Goal: Task Accomplishment & Management: Use online tool/utility

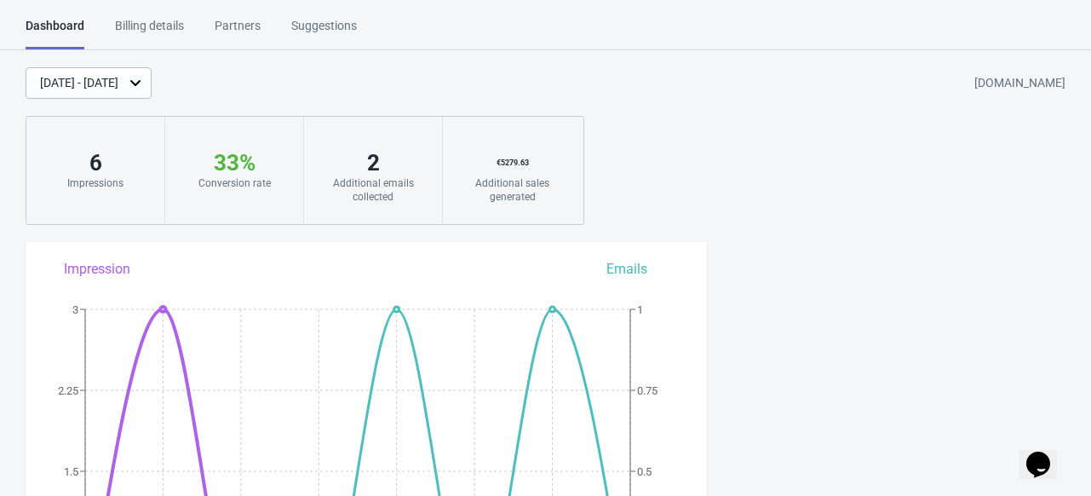
click at [156, 20] on div "Billing details" at bounding box center [149, 32] width 69 height 30
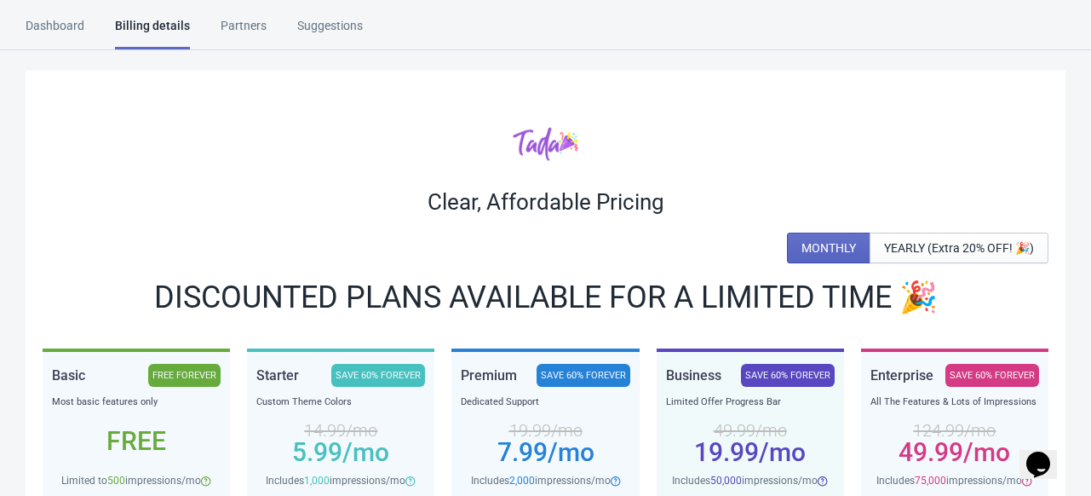
click at [262, 28] on div "Dashboard Billing details Partners Suggestions" at bounding box center [210, 33] width 368 height 32
click at [247, 26] on div "Partners" at bounding box center [244, 32] width 46 height 30
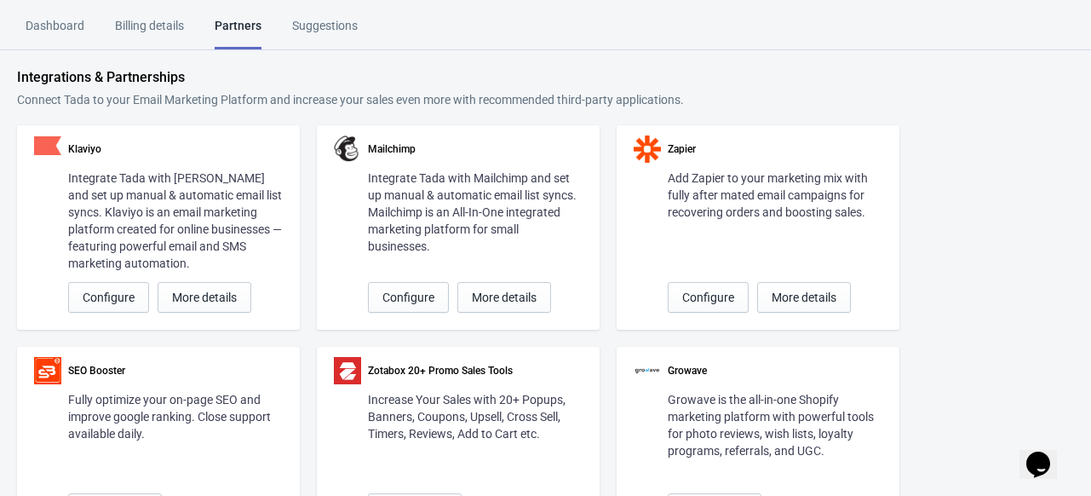
click at [331, 14] on html "Dashboard Billing details Partners Suggestions Dashboard Billing details Partne…" at bounding box center [545, 248] width 1091 height 496
click at [312, 20] on div "Suggestions" at bounding box center [325, 32] width 66 height 30
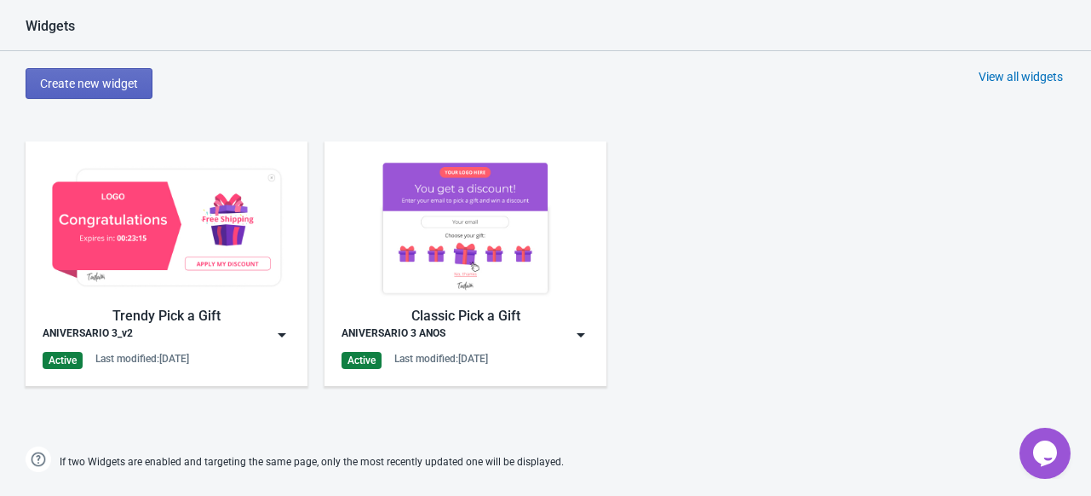
scroll to position [828, 0]
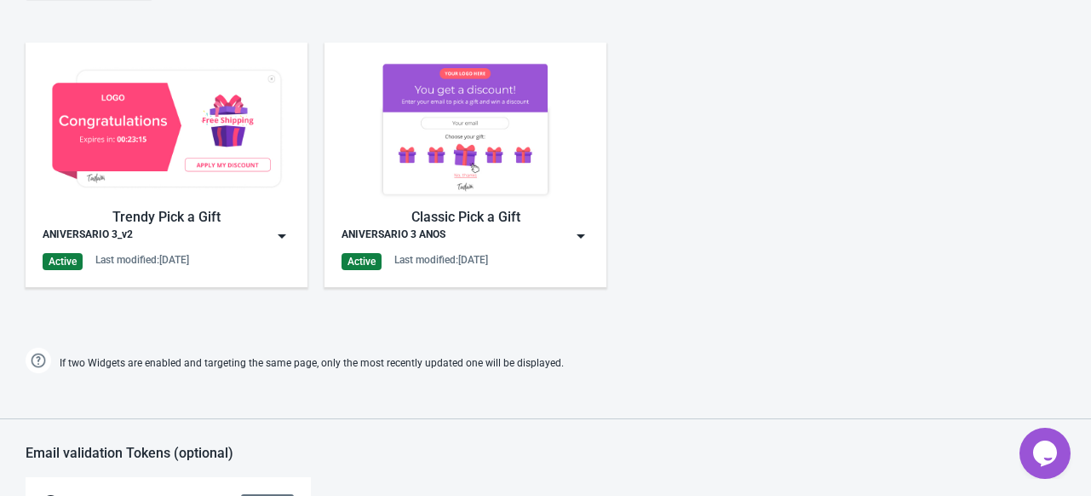
click at [279, 233] on img at bounding box center [281, 235] width 17 height 17
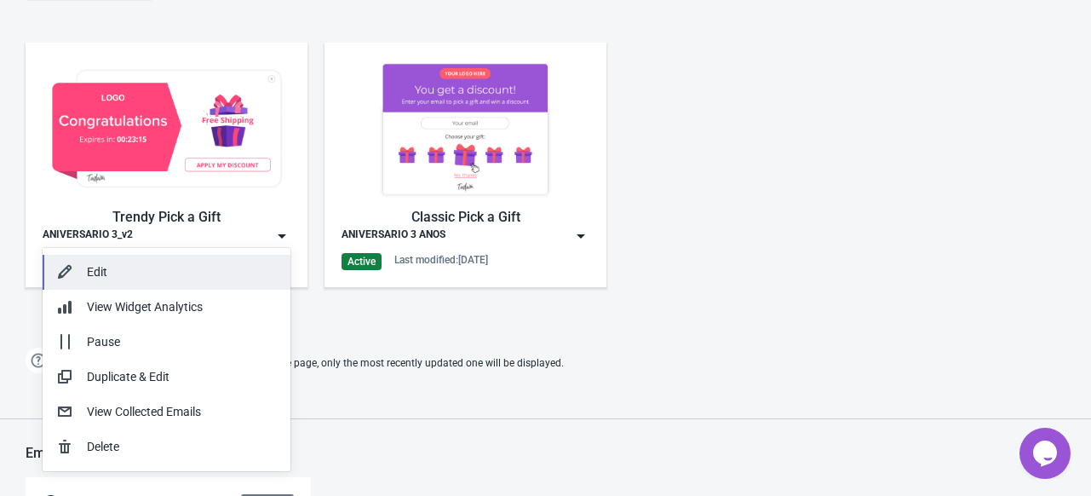
click at [122, 265] on div "Edit" at bounding box center [182, 272] width 190 height 18
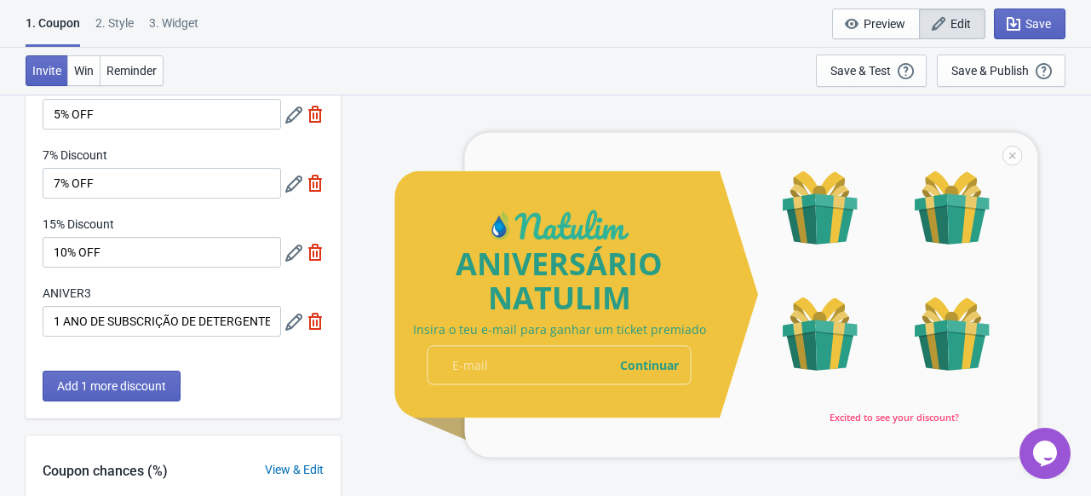
scroll to position [106, 0]
click at [441, 333] on div at bounding box center [715, 294] width 643 height 325
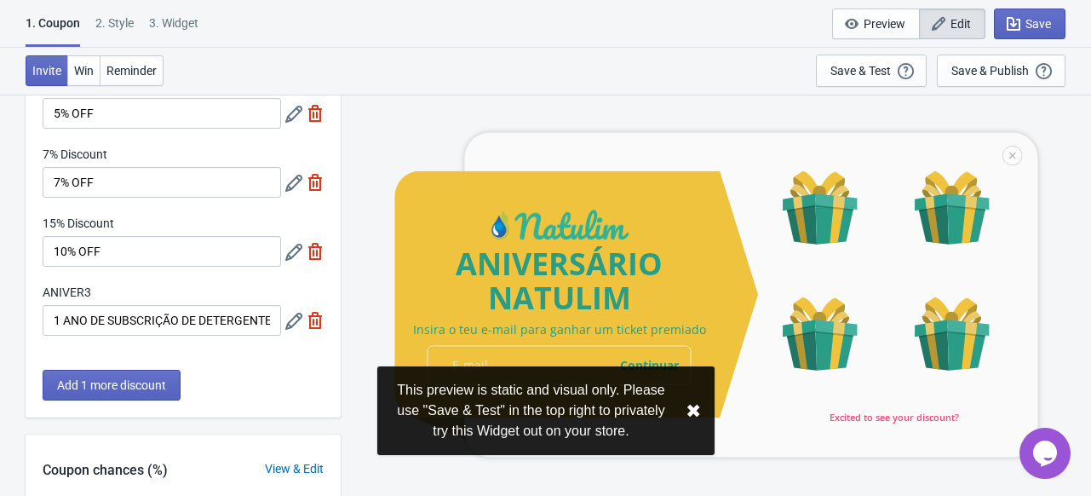
click at [441, 333] on div at bounding box center [715, 294] width 643 height 325
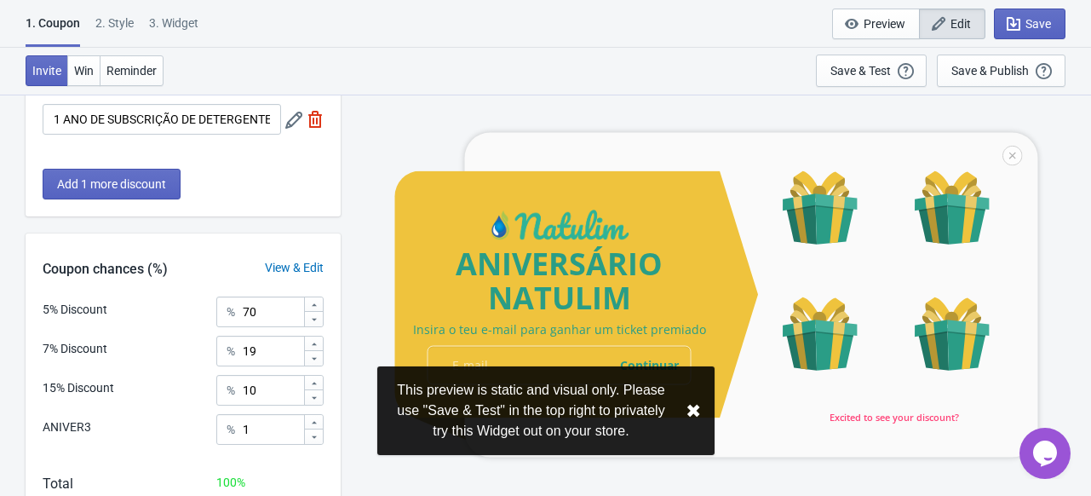
scroll to position [412, 0]
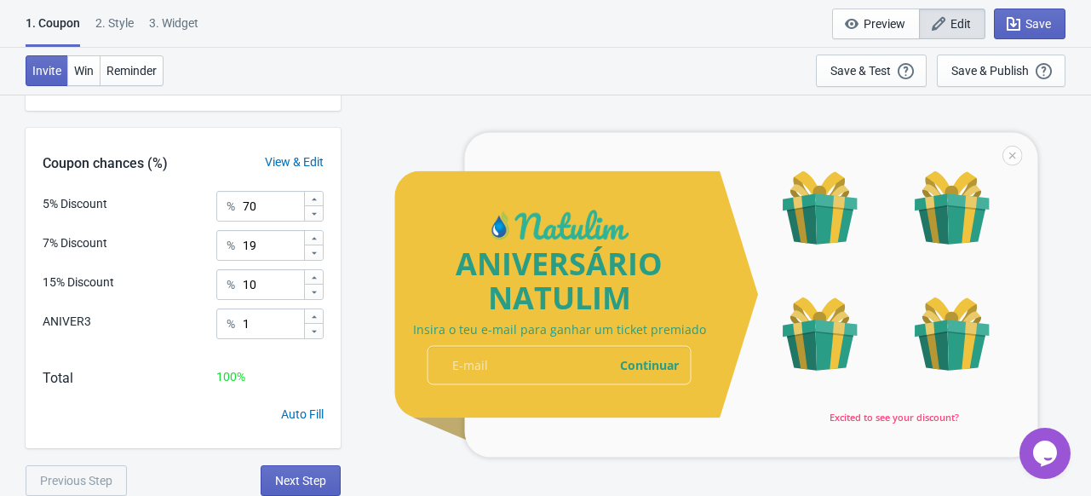
click at [963, 20] on span "Edit" at bounding box center [961, 24] width 20 height 14
click at [559, 371] on div at bounding box center [715, 294] width 643 height 325
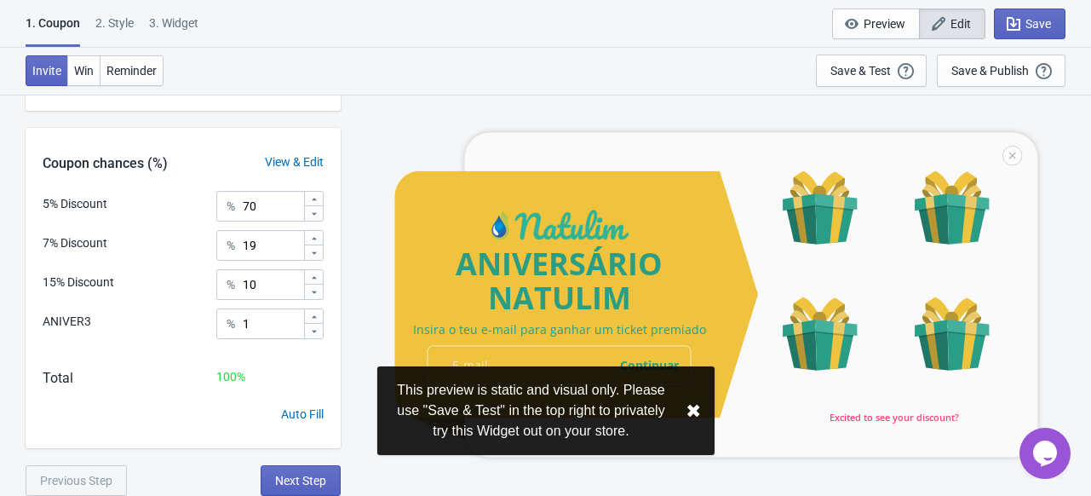
click at [562, 339] on div at bounding box center [715, 294] width 643 height 325
click at [691, 411] on button "✖︎" at bounding box center [693, 410] width 15 height 21
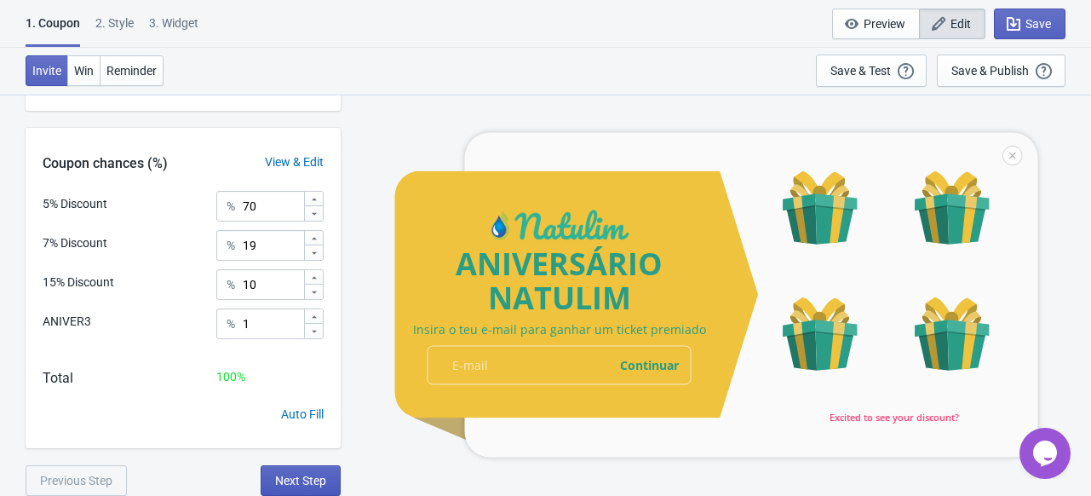
click at [328, 483] on button "Next Step" at bounding box center [301, 480] width 80 height 31
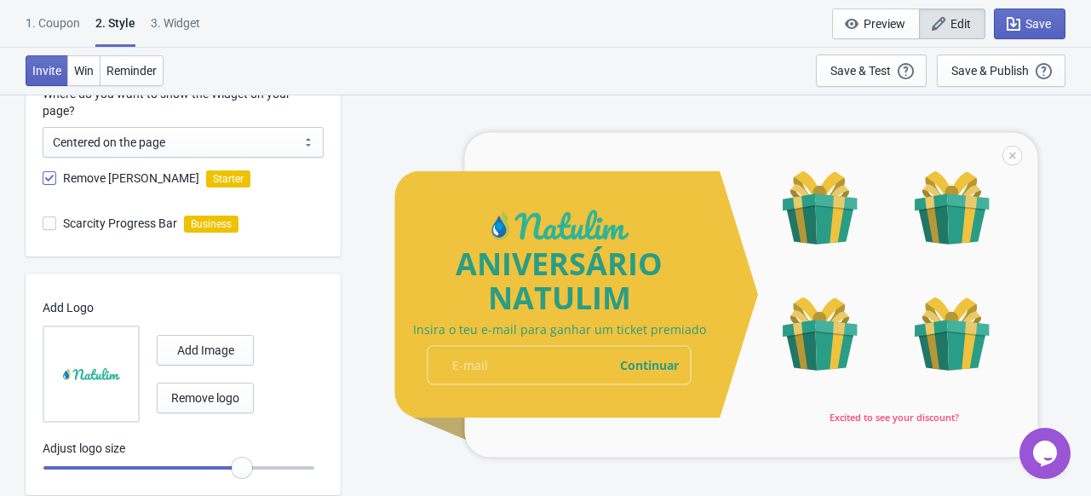
scroll to position [874, 0]
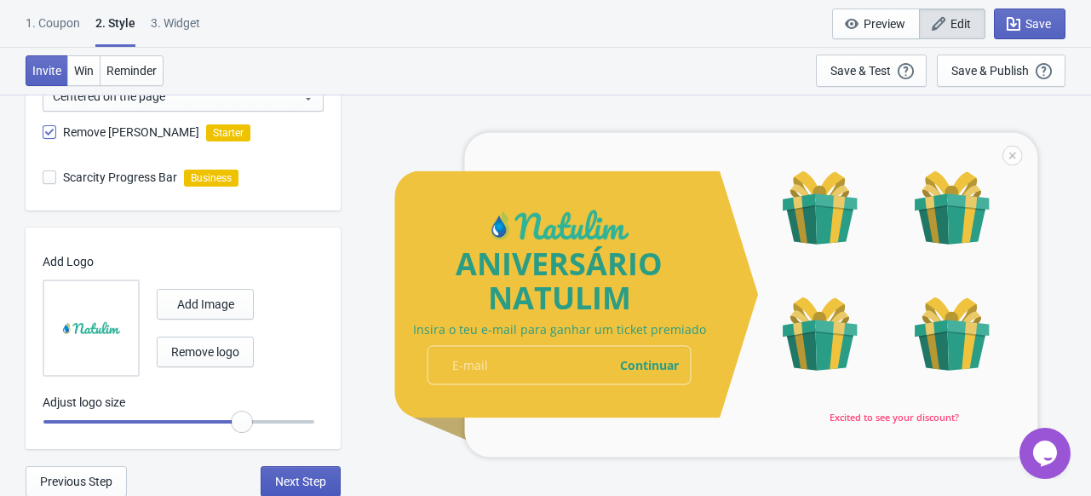
click at [300, 472] on button "Next Step" at bounding box center [301, 481] width 80 height 31
select select "specificURL"
select select "once"
select select "1"
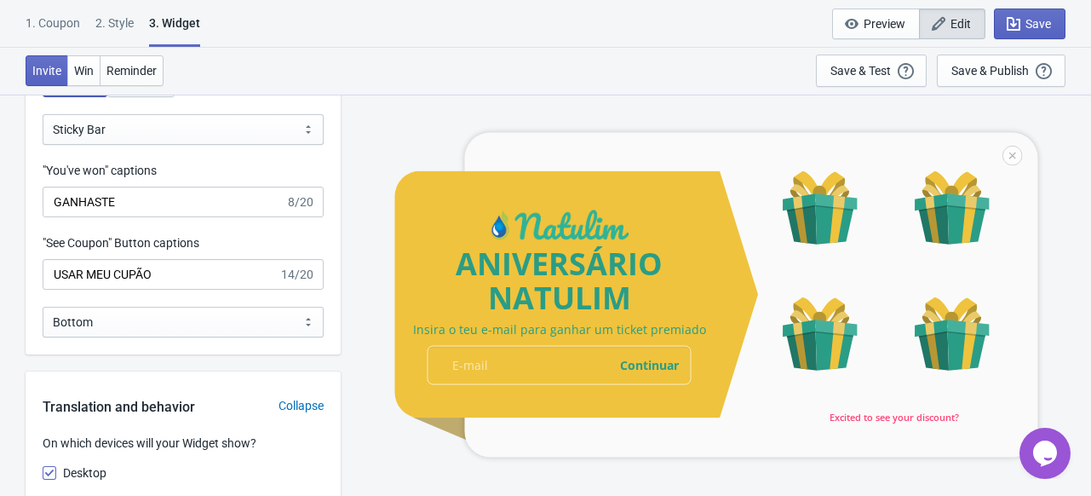
scroll to position [2494, 0]
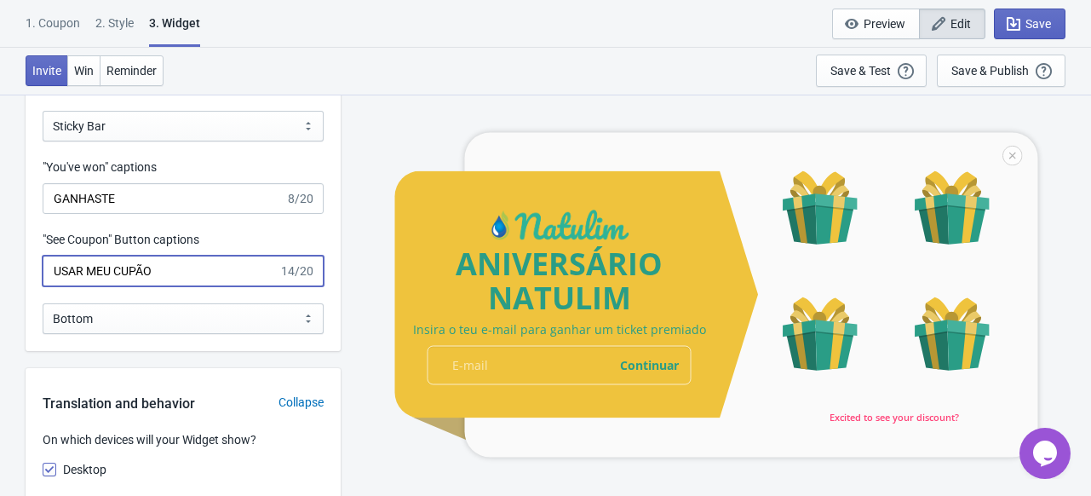
click at [84, 279] on input "USAR MEU CUPÃO" at bounding box center [161, 271] width 236 height 31
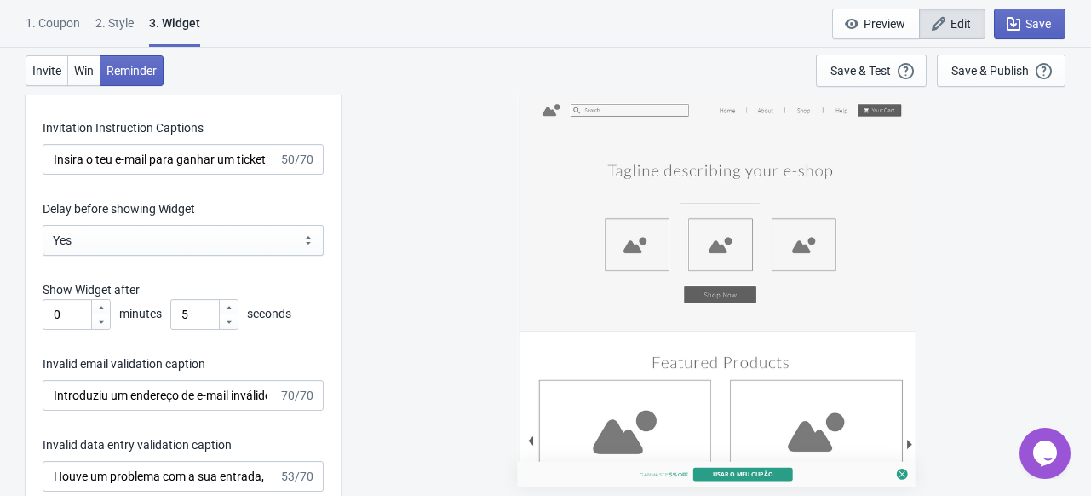
scroll to position [3072, 0]
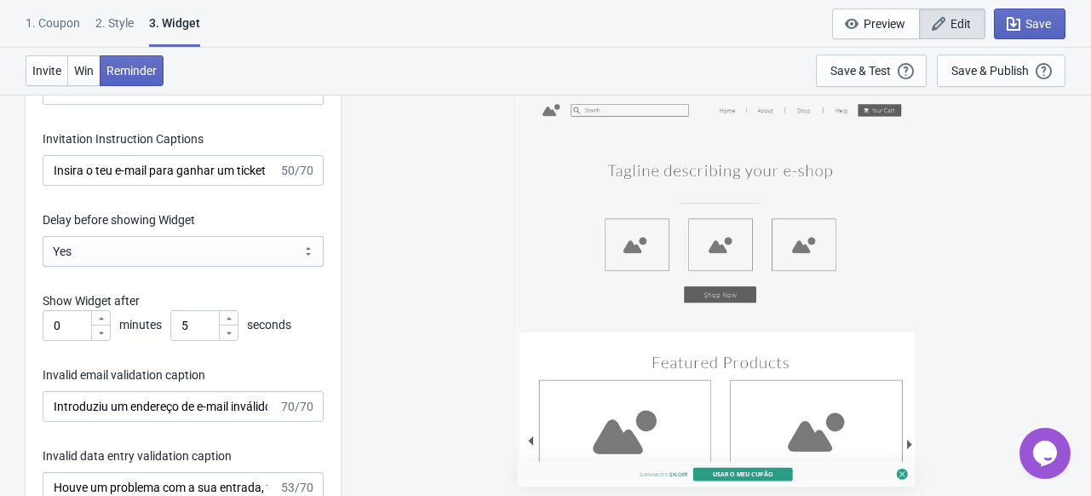
type input "USAR O MEU CUPÃO"
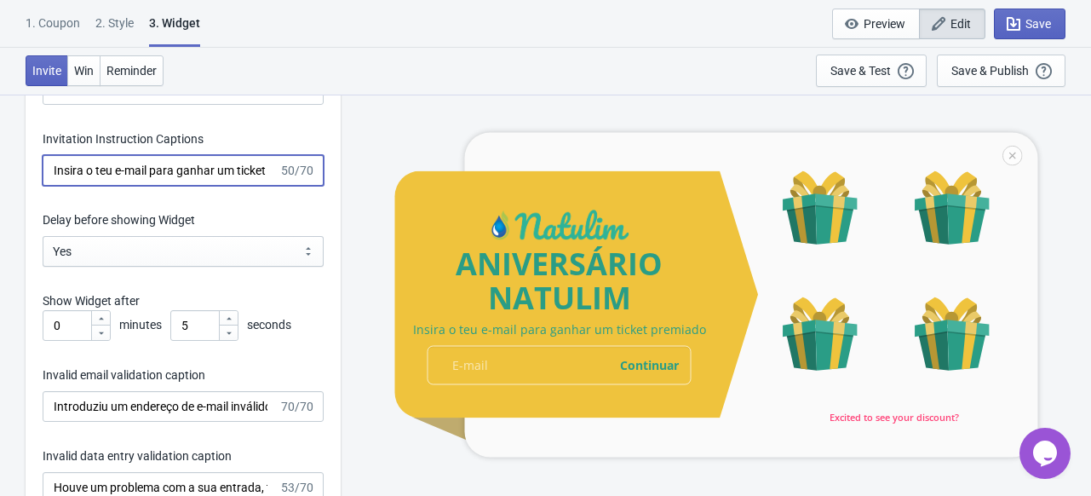
click at [75, 179] on input "Insira o teu e-mail para ganhar um ticket premiado" at bounding box center [161, 170] width 236 height 31
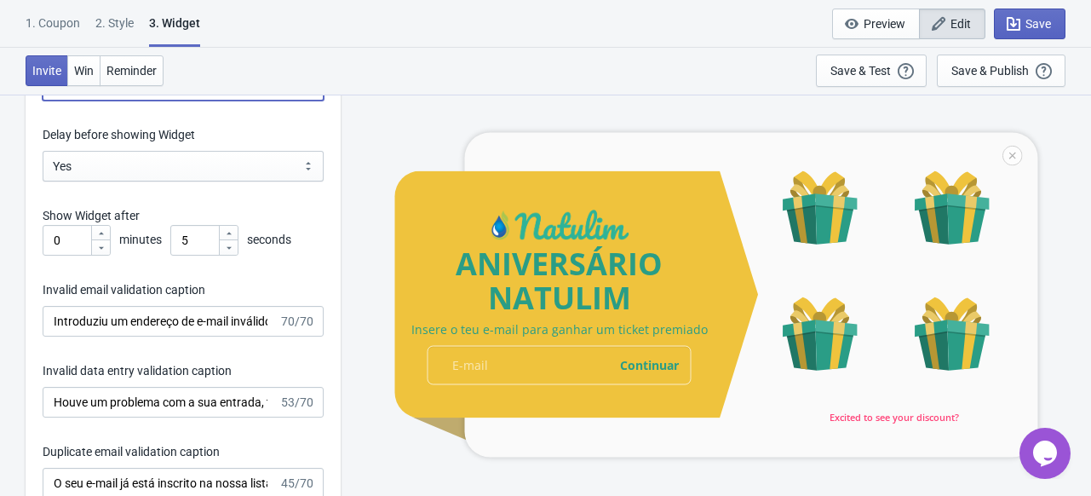
scroll to position [3159, 0]
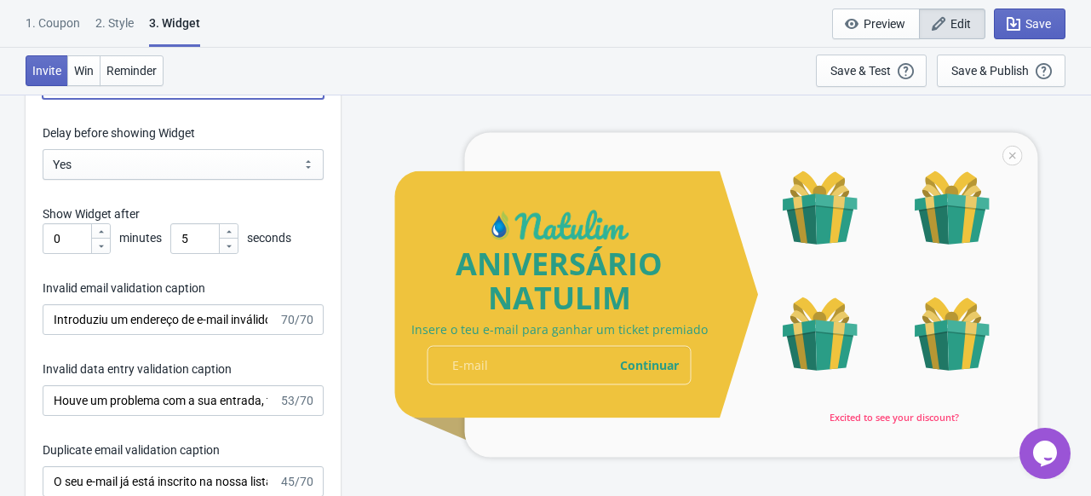
type input "Insere o teu e-mail para ganhar um ticket premiado"
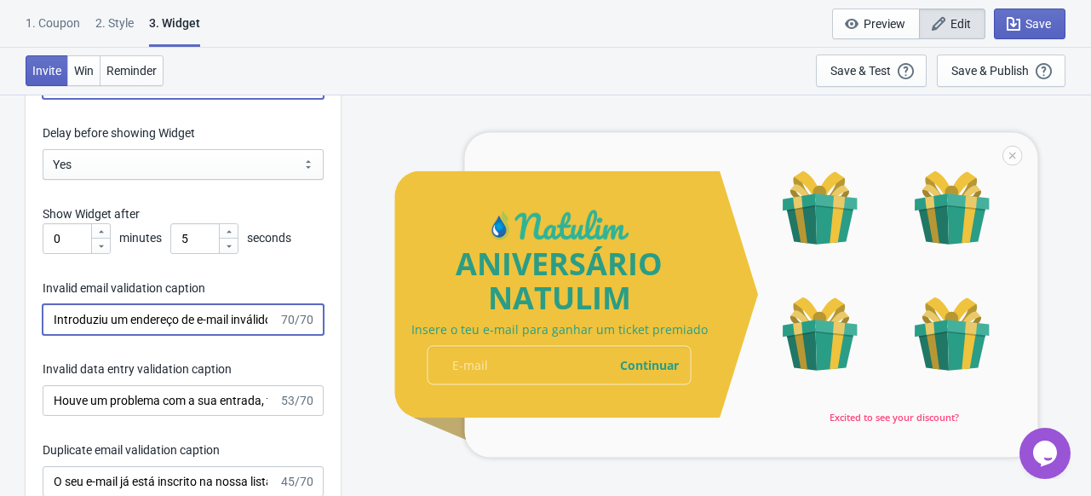
click at [105, 326] on input "Introduziu um endereço de e-mail inválido. Por favor, tente novamente." at bounding box center [161, 319] width 236 height 31
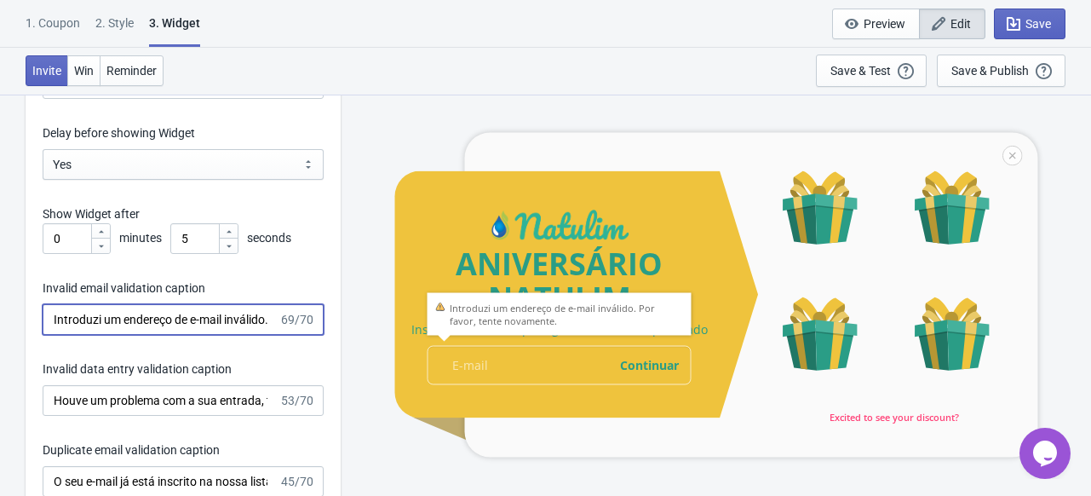
type input "Introduziu um endereço de e-mail inválido. Por favor, tente novamente."
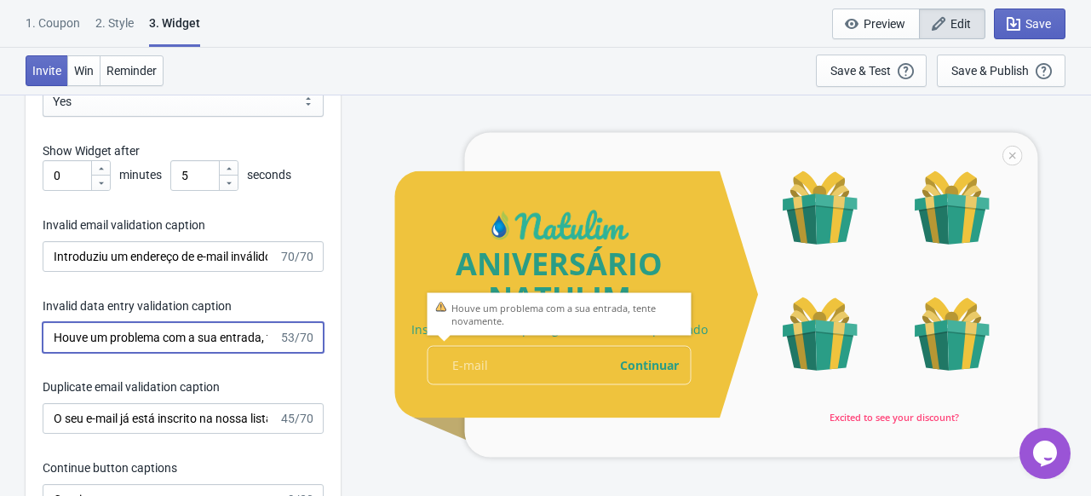
click at [160, 348] on input "Houve um problema com a sua entrada, tente novamente." at bounding box center [161, 337] width 236 height 31
click at [254, 353] on input "Houve um problema com a sua entrada, tente novamente." at bounding box center [161, 337] width 236 height 31
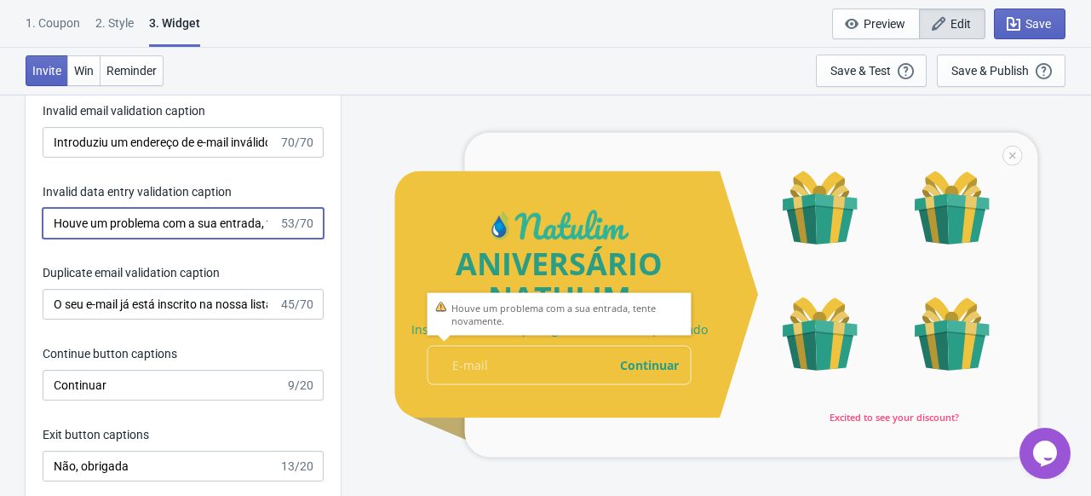
scroll to position [3342, 0]
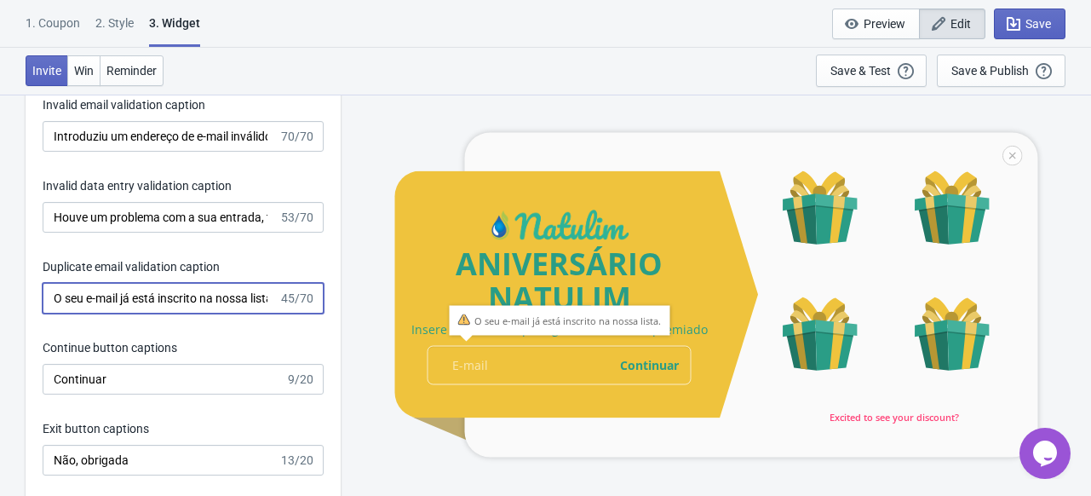
click at [135, 309] on input "O seu e-mail já está inscrito na nossa lista." at bounding box center [161, 298] width 236 height 31
click at [195, 377] on input "Continuar" at bounding box center [164, 379] width 243 height 31
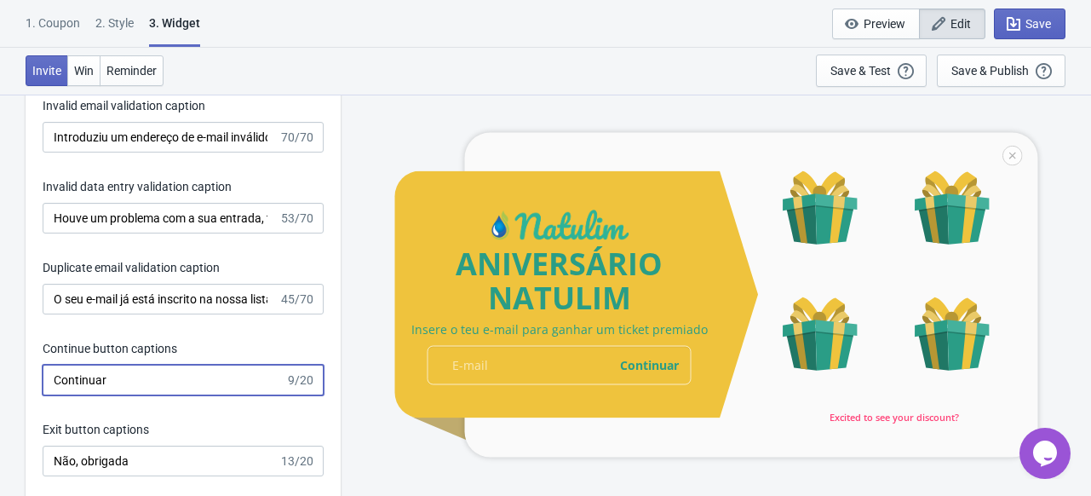
scroll to position [3340, 0]
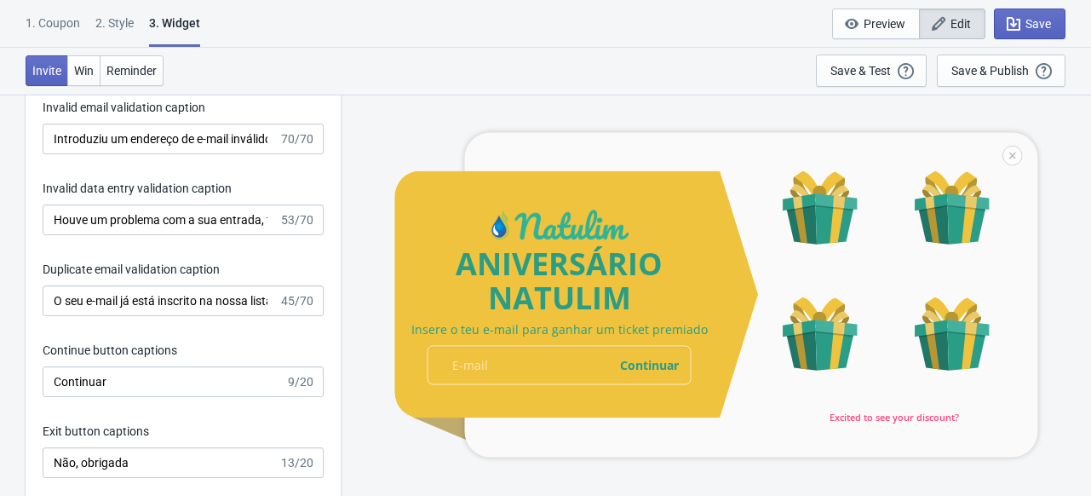
click at [756, 15] on div "1. Coupon 2 . Style 3. Widget 1. Coupon 2 . Style 3. Widget Save and Exit Previ…" at bounding box center [545, 24] width 1091 height 48
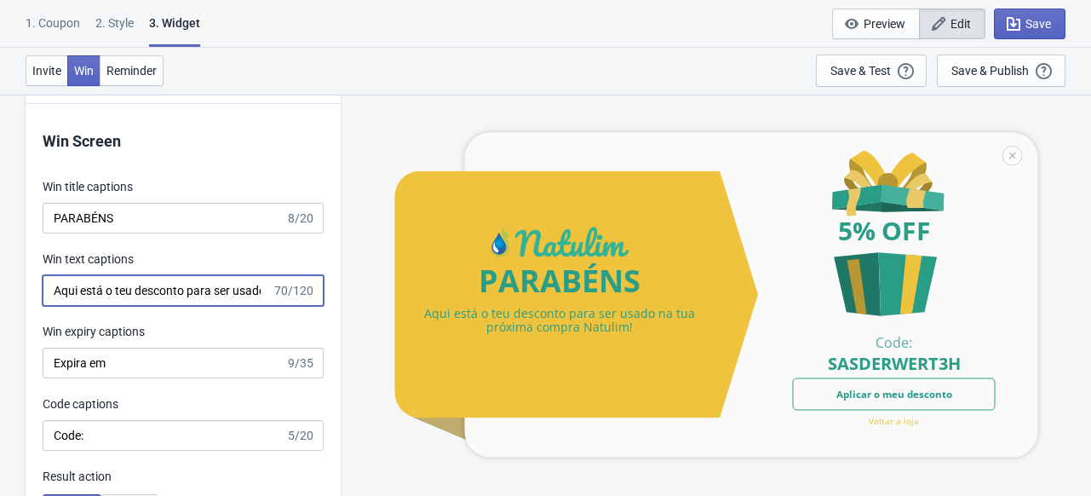
scroll to position [0, 178]
drag, startPoint x: 174, startPoint y: 306, endPoint x: 314, endPoint y: 303, distance: 139.7
click at [314, 303] on div "Aqui está o teu desconto para ser usado na tua próxima compra Natulim! 70/120" at bounding box center [183, 290] width 281 height 31
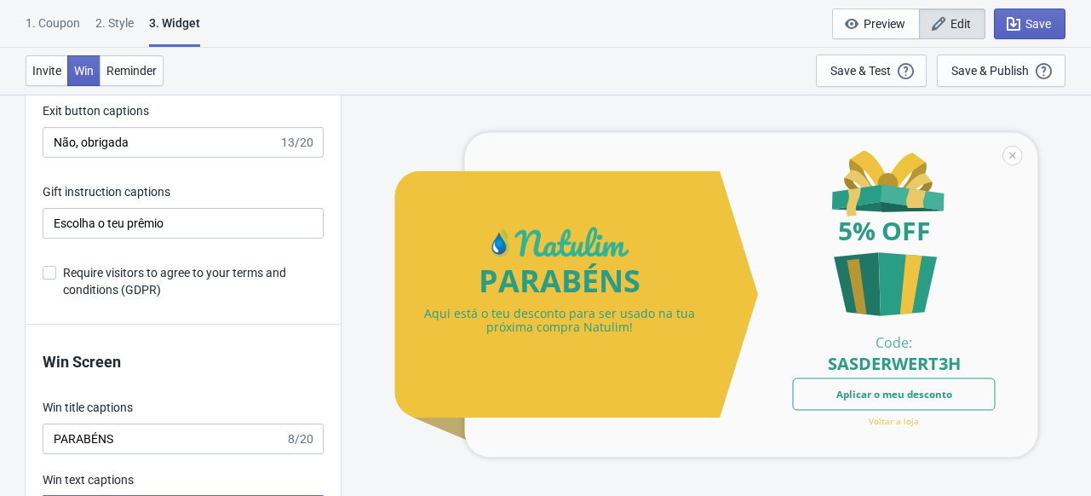
scroll to position [3548, 0]
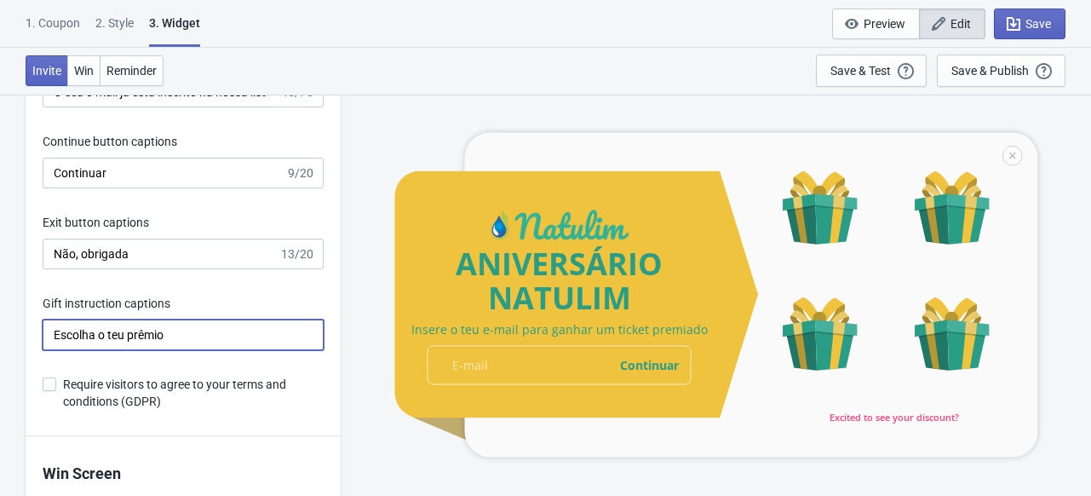
click at [143, 340] on input "Escolha o teu prêmio" at bounding box center [183, 334] width 281 height 31
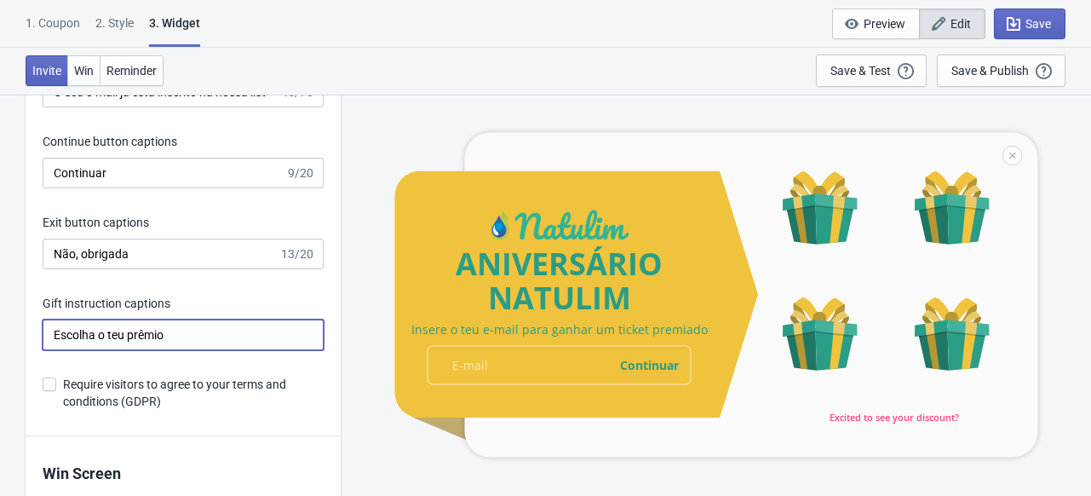
click at [89, 342] on input "Escolha o teu prêmio" at bounding box center [183, 334] width 281 height 31
click at [119, 350] on input "Escolha o teu prêmio" at bounding box center [183, 334] width 281 height 31
click at [143, 346] on input "Escolha o teu prêmio" at bounding box center [183, 334] width 281 height 31
click at [96, 346] on input "Escolha o teu prêmio" at bounding box center [183, 334] width 281 height 31
click at [116, 344] on input "Escolha o teu prêmio" at bounding box center [183, 334] width 281 height 31
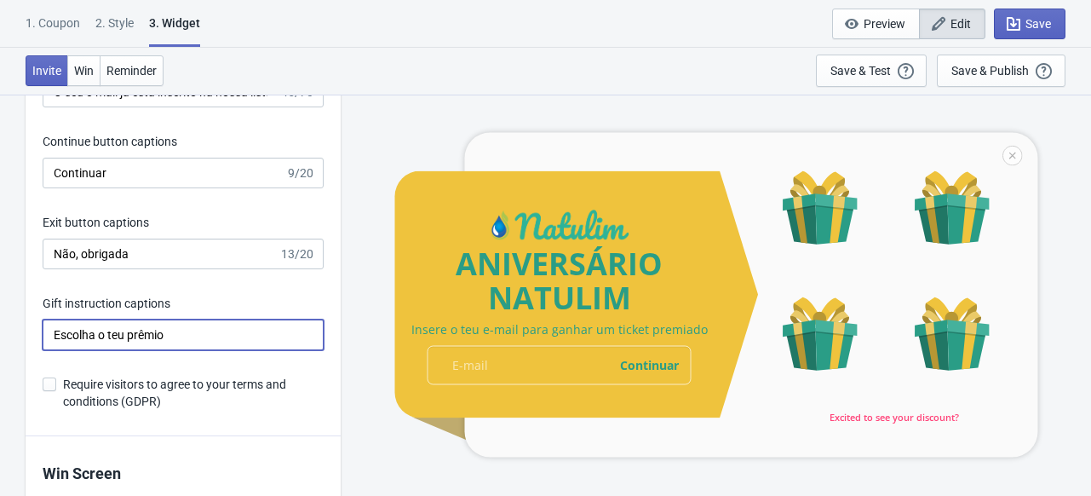
click at [90, 349] on input "Escolha o teu prêmio" at bounding box center [183, 334] width 281 height 31
click at [148, 350] on input "Escolhe o teu prêmio" at bounding box center [183, 334] width 281 height 31
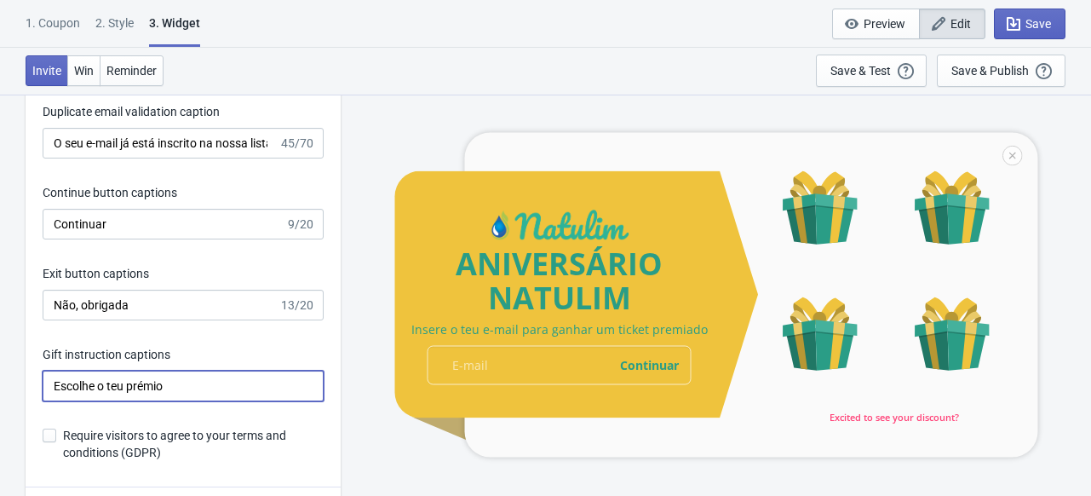
scroll to position [3494, 0]
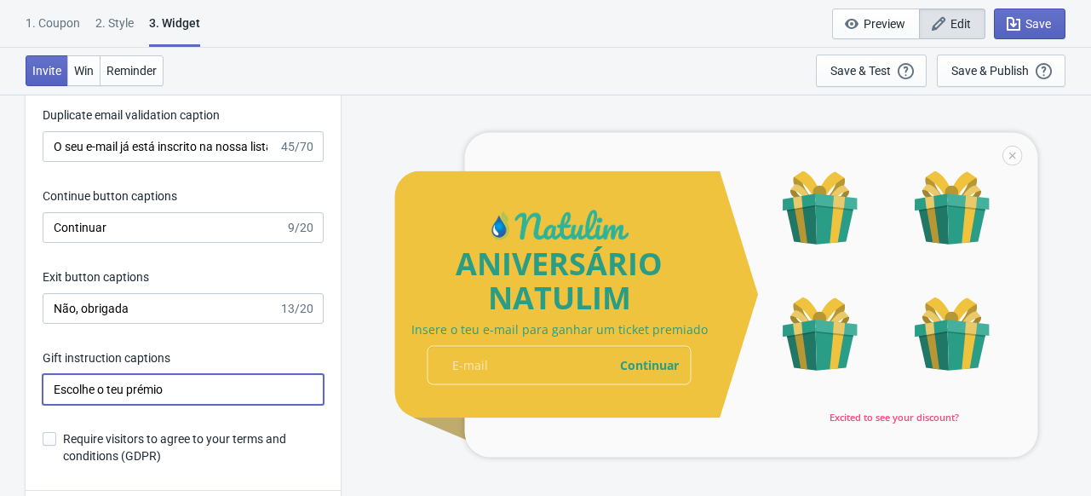
type input "Escolhe o teu prémio"
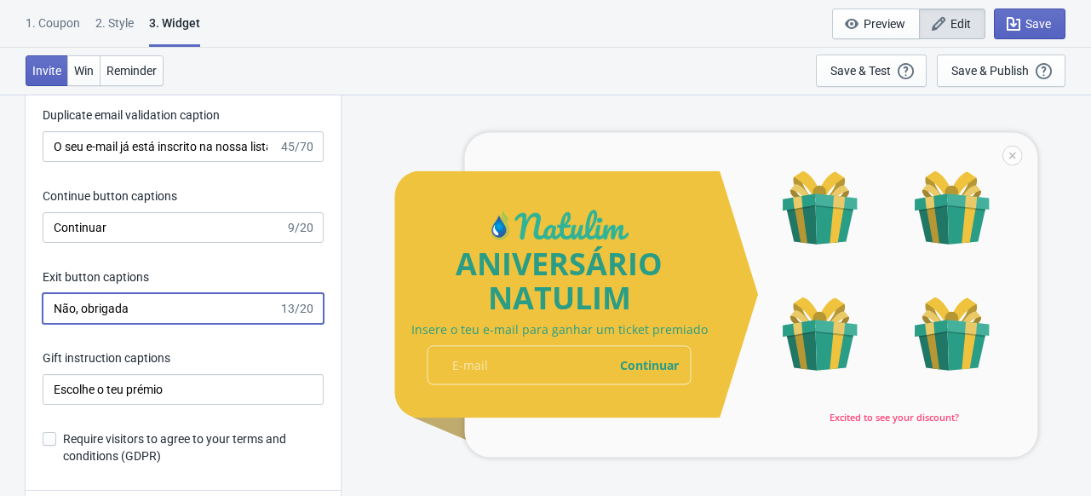
click at [189, 320] on input "Não, obrigada" at bounding box center [161, 308] width 236 height 31
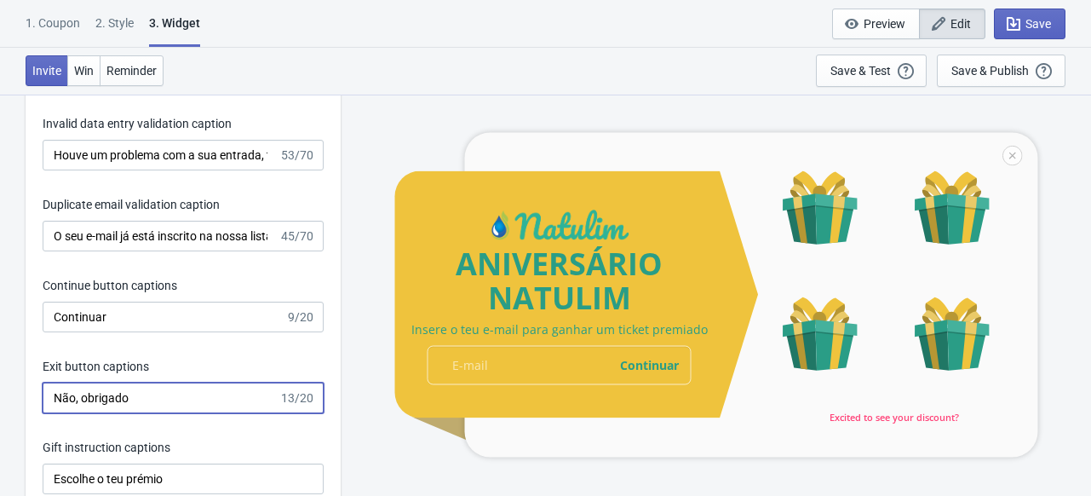
type input "Não, obrigado"
click at [170, 248] on input "O seu e-mail já está inscrito na nossa lista." at bounding box center [161, 236] width 236 height 31
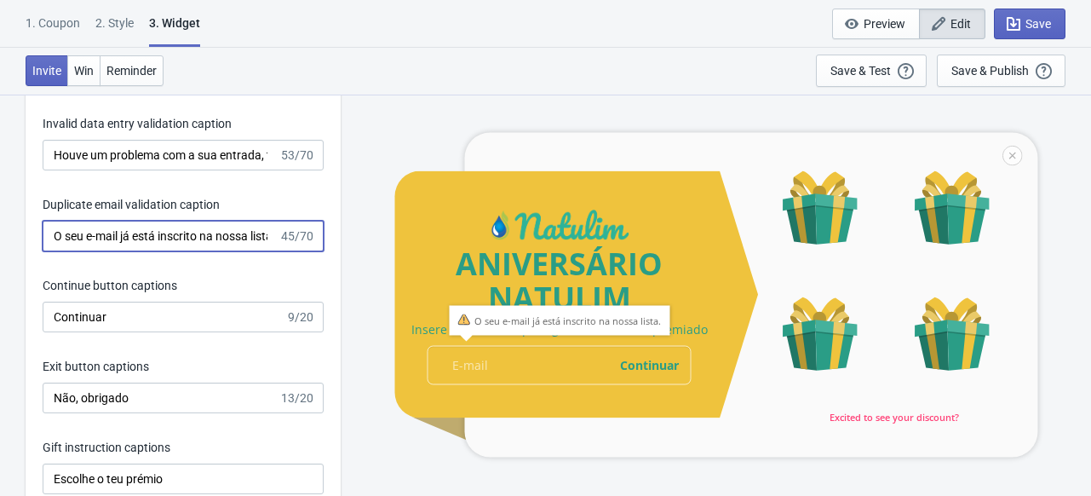
click at [74, 244] on input "O seu e-mail já está inscrito na nossa lista." at bounding box center [161, 236] width 236 height 31
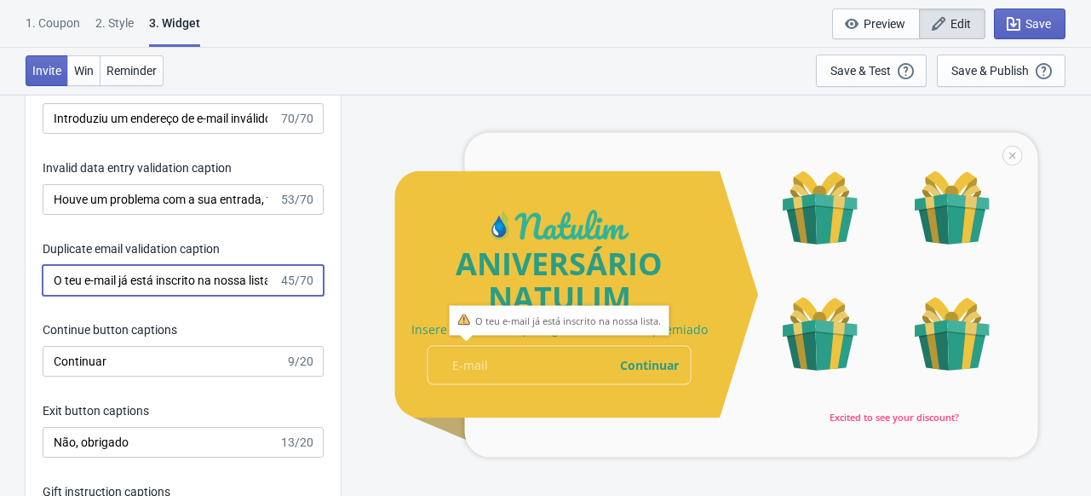
scroll to position [3354, 0]
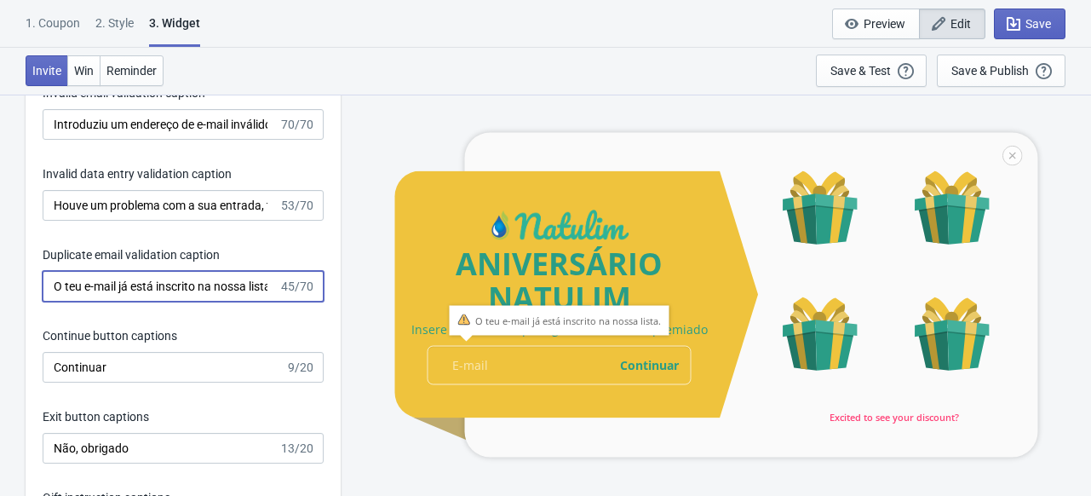
type input "O teu e-mail já está inscrito na nossa lista."
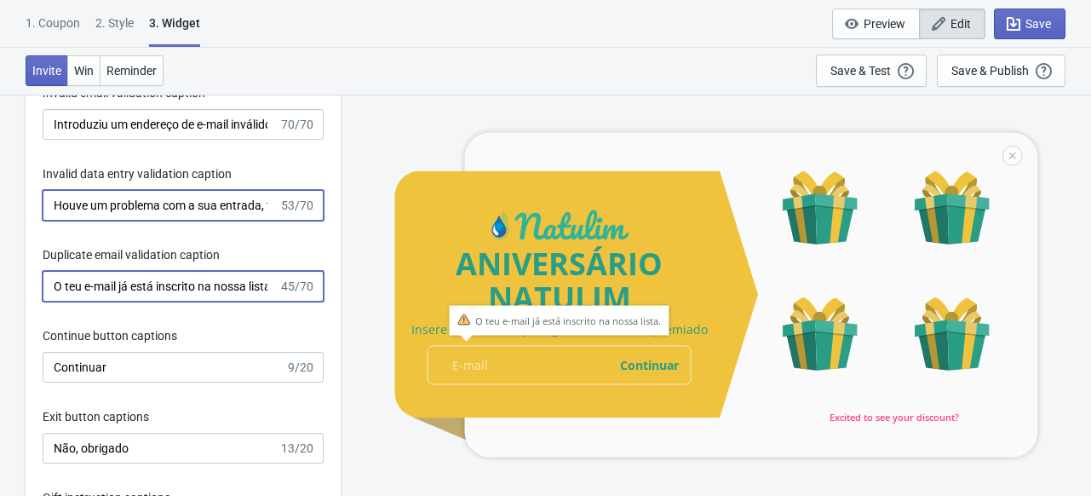
click at [136, 220] on input "Houve um problema com a sua entrada, tente novamente." at bounding box center [161, 205] width 236 height 31
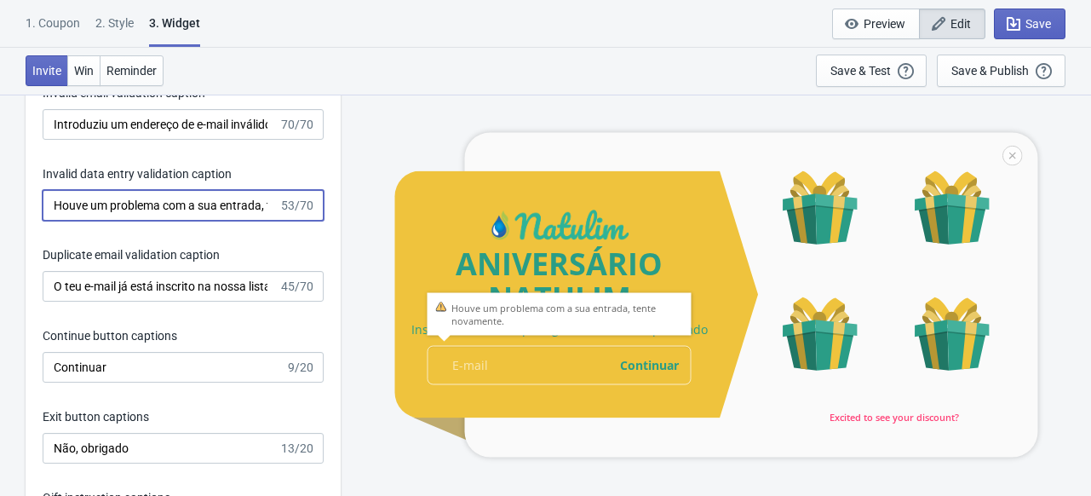
click at [204, 210] on input "Houve um problema com a sua entrada, tente novamente." at bounding box center [161, 205] width 236 height 31
drag, startPoint x: 232, startPoint y: 221, endPoint x: 290, endPoint y: 221, distance: 57.9
click at [290, 221] on div "Houve um problema com a tua entrada, tente novamente. 53/70" at bounding box center [183, 205] width 281 height 31
click at [201, 216] on input "Houve um problema com a tua entrada, tente novamente." at bounding box center [161, 205] width 236 height 31
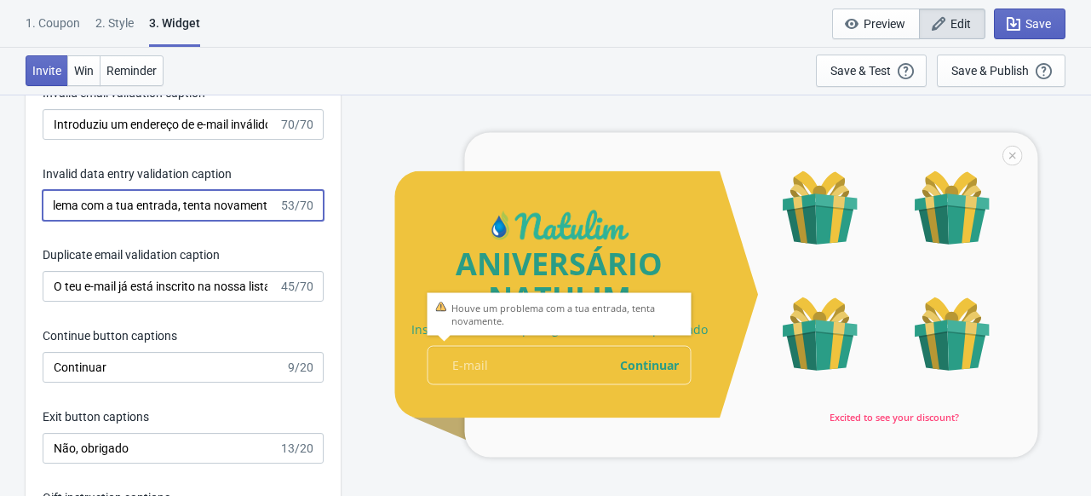
scroll to position [3278, 0]
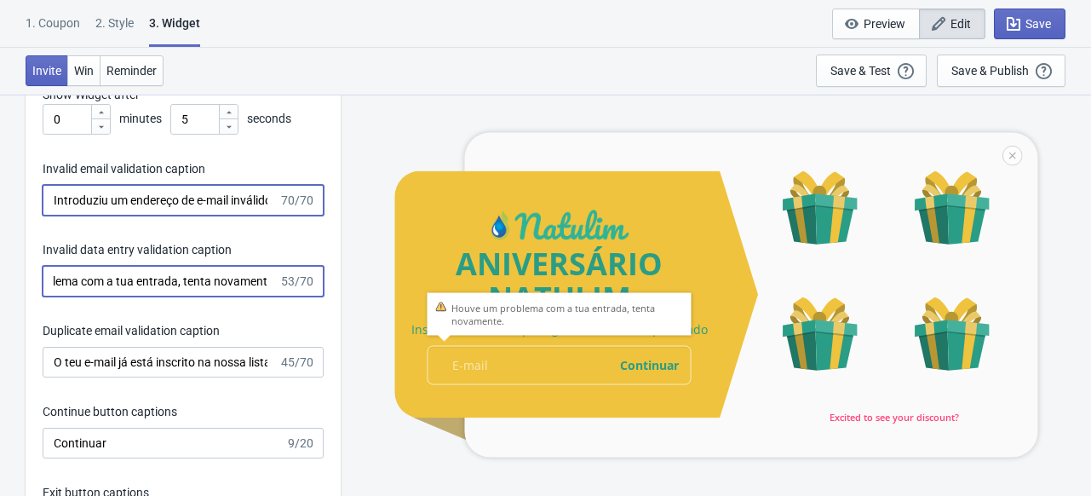
click at [106, 207] on input "Introduziu um endereço de e-mail inválido. Por favor, tente novamente." at bounding box center [161, 200] width 236 height 31
click at [99, 296] on input "Houve um problema com a tua entrada, tenta novamente." at bounding box center [161, 281] width 236 height 31
click at [204, 291] on input "Houve um problema com a tua entrada, tenta novamente." at bounding box center [161, 281] width 236 height 31
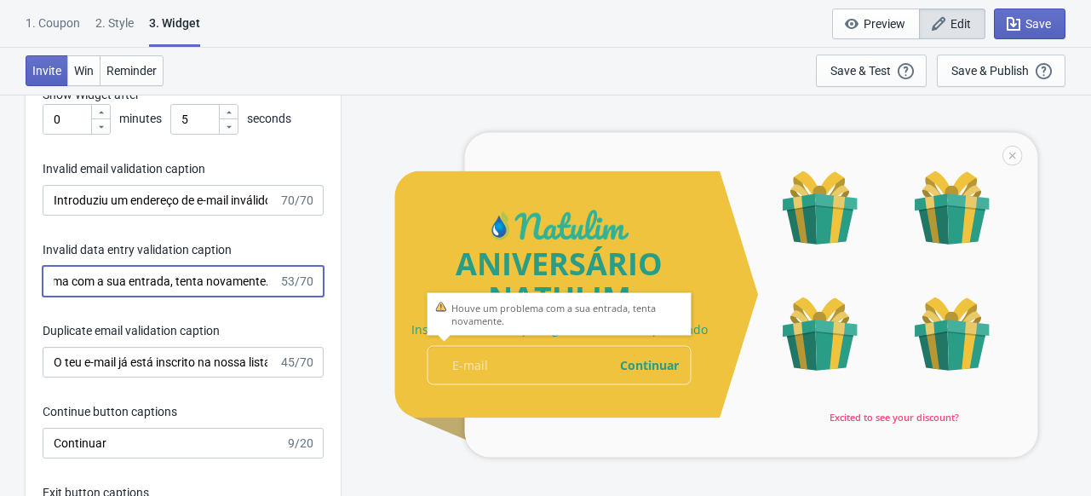
drag, startPoint x: 222, startPoint y: 292, endPoint x: 321, endPoint y: 295, distance: 99.7
click at [321, 295] on div "Houve um problema com a sua entrada, tenta novamente. 53/70" at bounding box center [183, 281] width 281 height 31
click at [199, 289] on input "Houve um problema com a sua entrada, tenta novamente." at bounding box center [161, 281] width 236 height 31
type input "Houve um problema com a sua entrada, tente novamente."
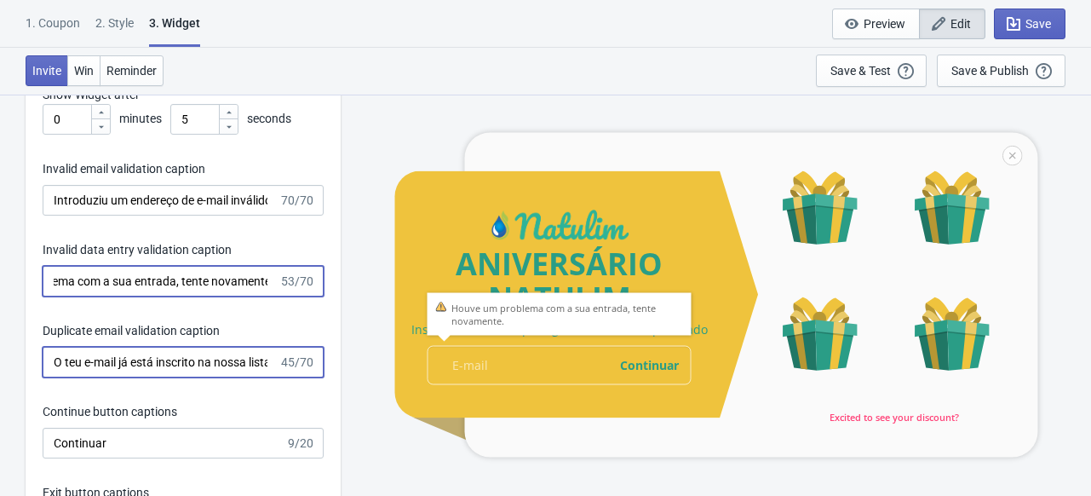
scroll to position [0, 0]
click at [69, 369] on input "O teu e-mail já está inscrito na nossa lista." at bounding box center [161, 362] width 236 height 31
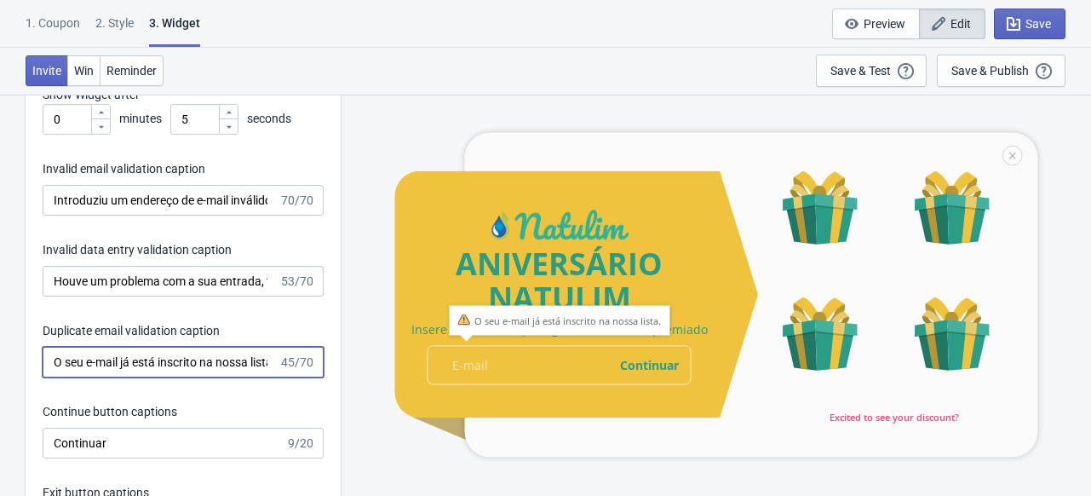
scroll to position [0, 10]
drag, startPoint x: 148, startPoint y: 373, endPoint x: 327, endPoint y: 379, distance: 179.0
click at [327, 379] on div "Invitation title captions ANIVERSÁRIO NATULIM 19/25 Invitation Instruction Capt…" at bounding box center [183, 262] width 315 height 889
type input "O seu e-mail já está inscrito na nossa lista."
click at [209, 405] on div "Invitation title captions ANIVERSÁRIO NATULIM 19/25 Invitation Instruction Capt…" at bounding box center [183, 262] width 315 height 889
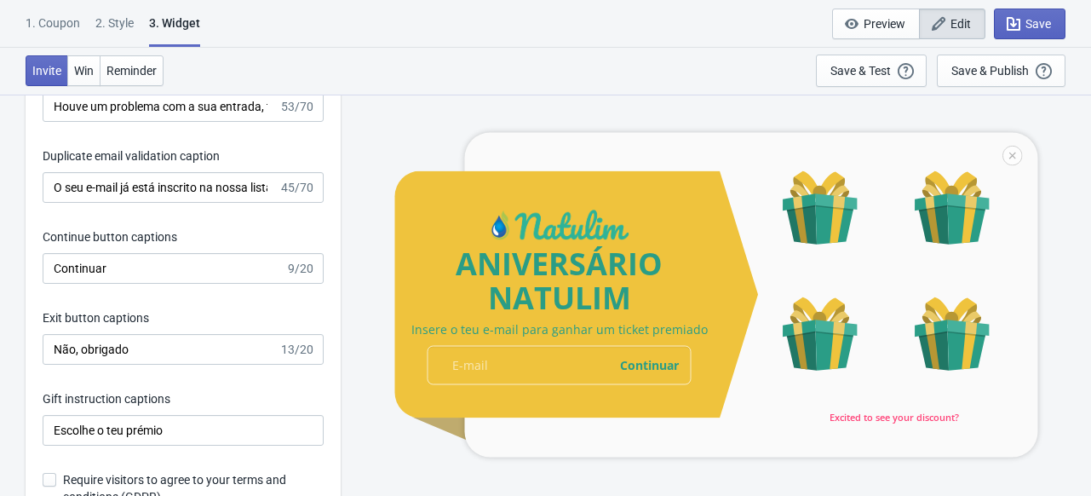
scroll to position [3536, 0]
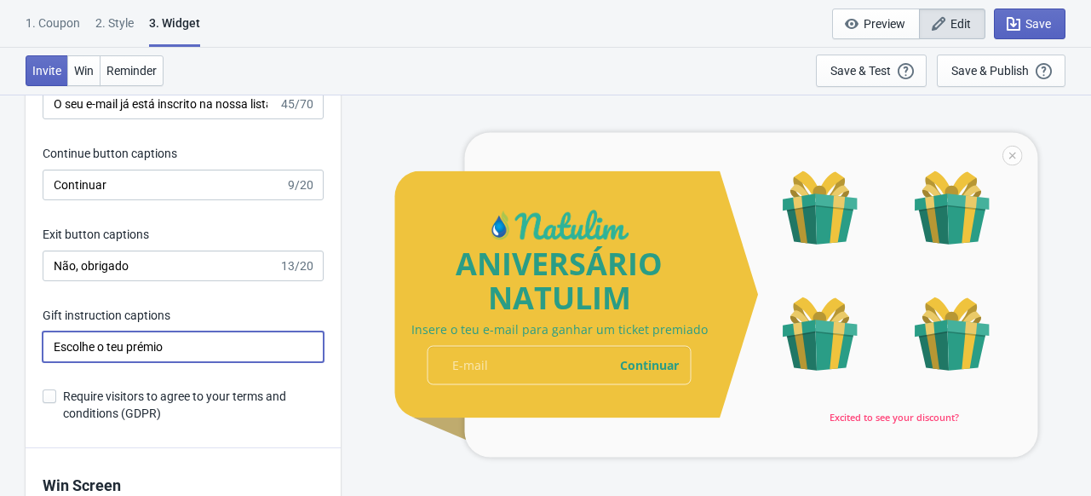
click at [93, 362] on input "Escolhe o teu prémio" at bounding box center [183, 346] width 281 height 31
click at [112, 362] on input "Escolha o teu prémio" at bounding box center [183, 346] width 281 height 31
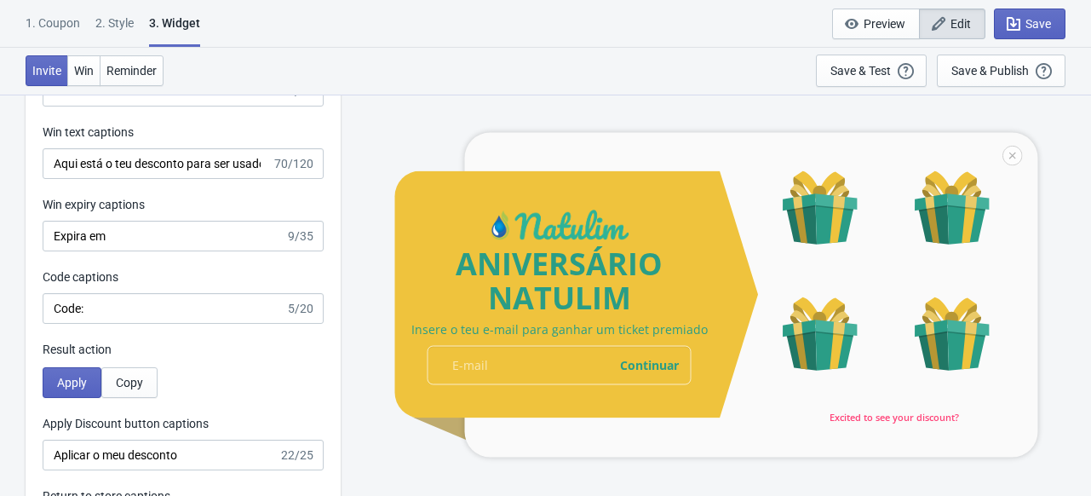
scroll to position [4018, 0]
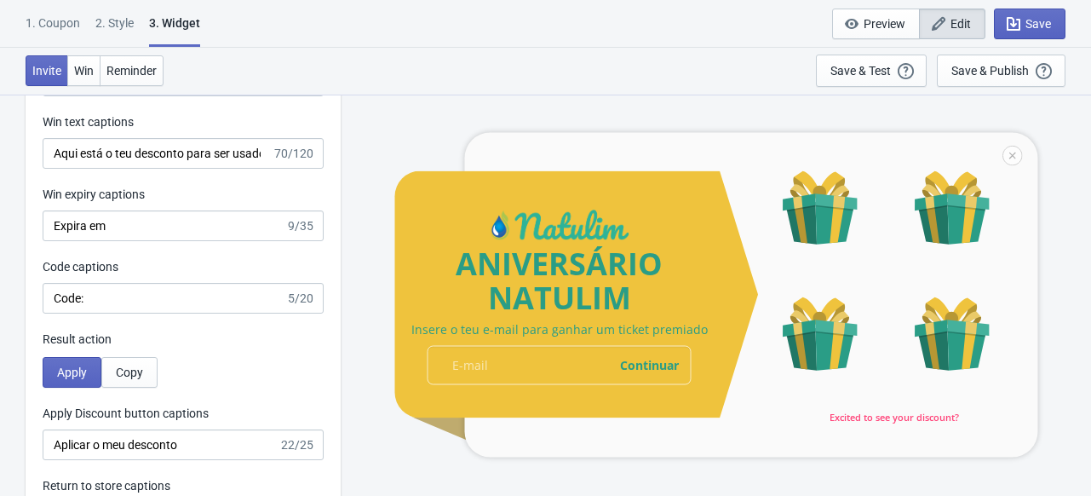
type input "Escolha o seu prémio"
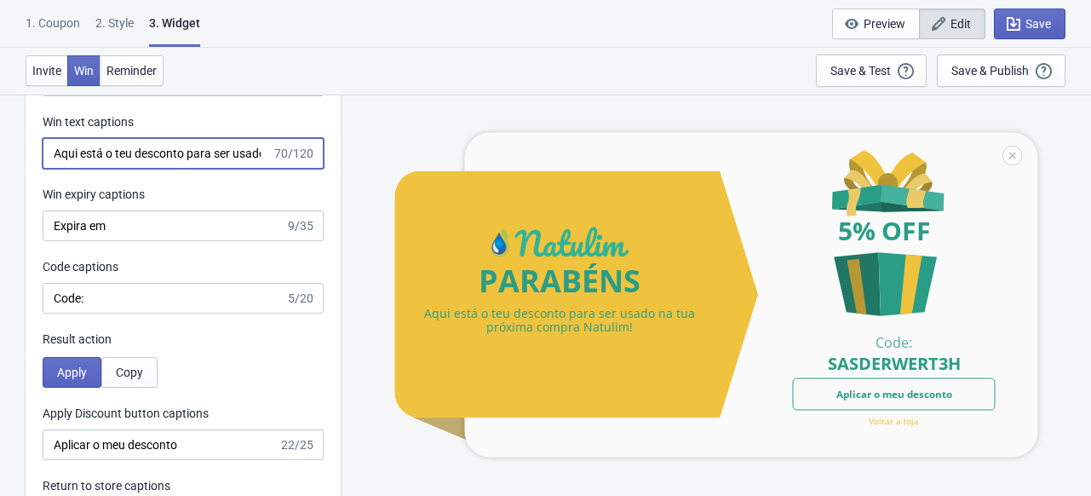
click at [118, 163] on input "Aqui está o teu desconto para ser usado na tua próxima compra Natulim!" at bounding box center [157, 153] width 229 height 31
drag, startPoint x: 140, startPoint y: 164, endPoint x: 365, endPoint y: 164, distance: 224.9
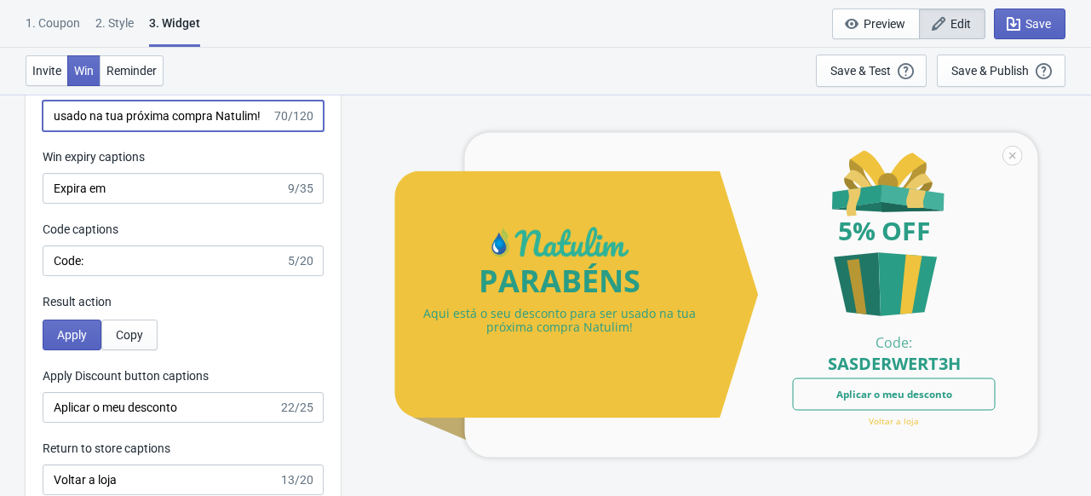
scroll to position [4055, 0]
click at [116, 125] on input "Aqui está o seu desconto para ser usado na tua próxima compra Natulim!" at bounding box center [157, 116] width 229 height 31
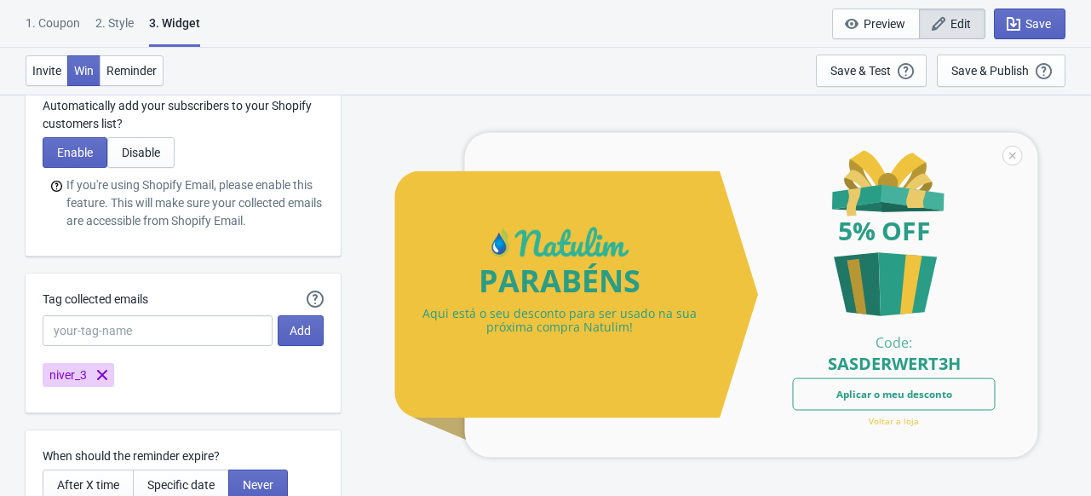
scroll to position [4347, 0]
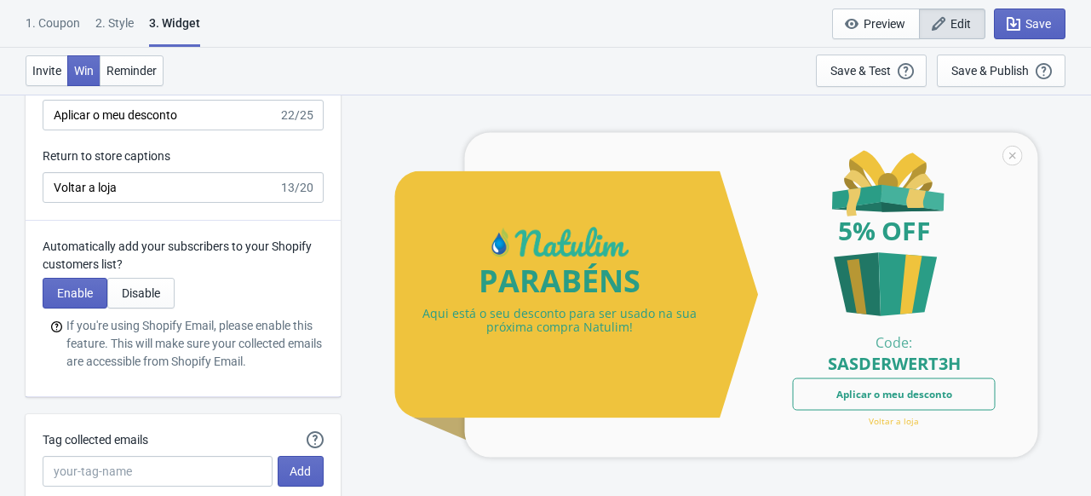
type input "Aqui está o seu desconto para ser usado na sua próxima compra Natulim!"
click at [99, 197] on input "Voltar a loja" at bounding box center [161, 187] width 236 height 31
click at [93, 195] on input "Voltar a loja" at bounding box center [161, 187] width 236 height 31
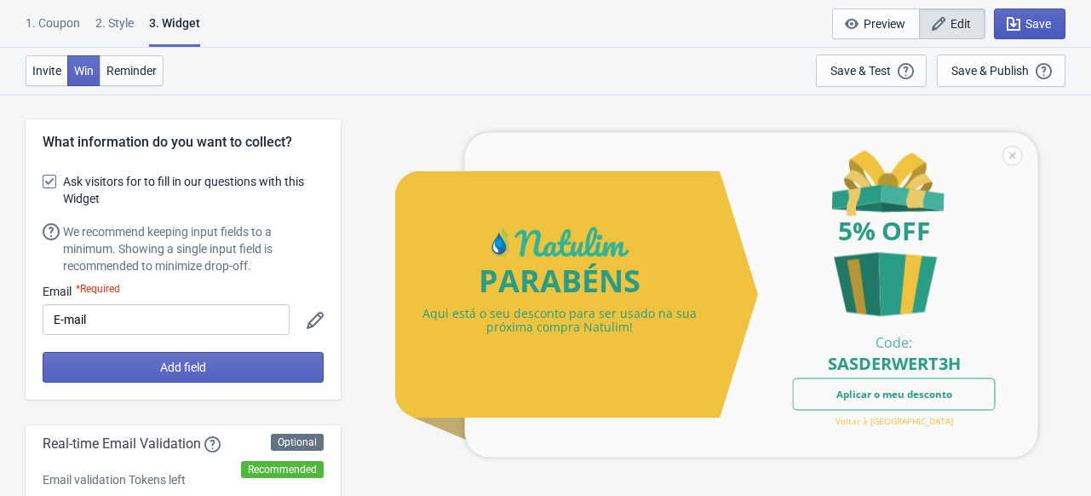
type input "Voltar à loja"
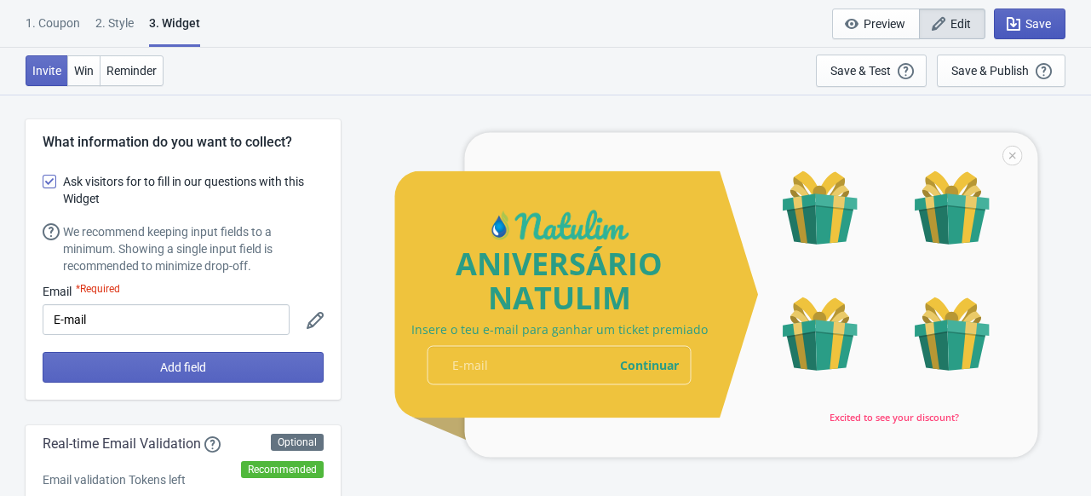
click at [1052, 23] on button "Save" at bounding box center [1030, 24] width 72 height 31
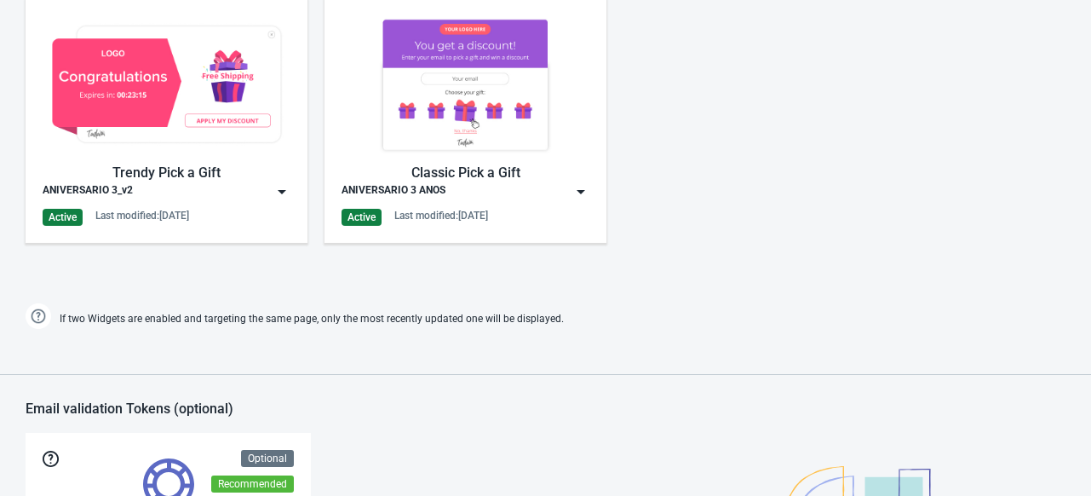
scroll to position [879, 0]
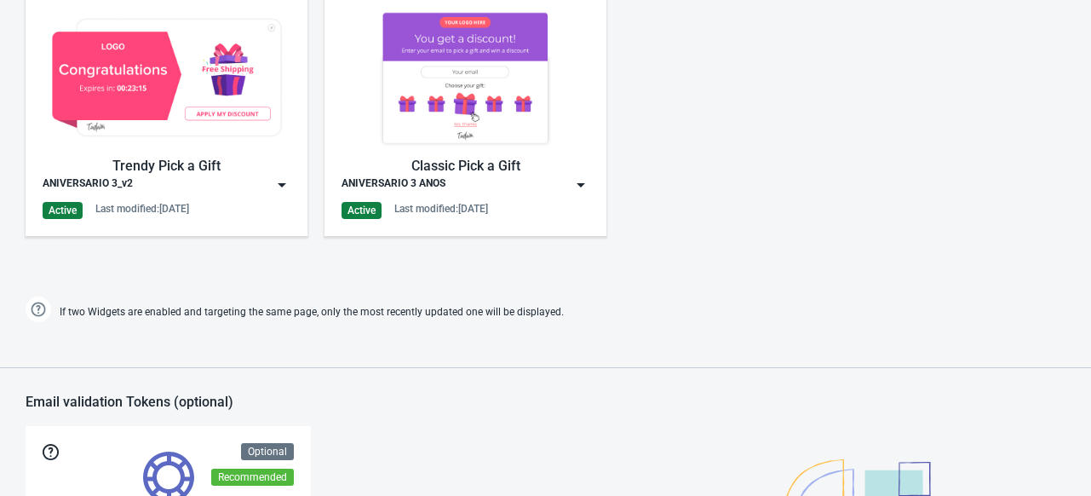
click at [582, 181] on img at bounding box center [580, 184] width 17 height 17
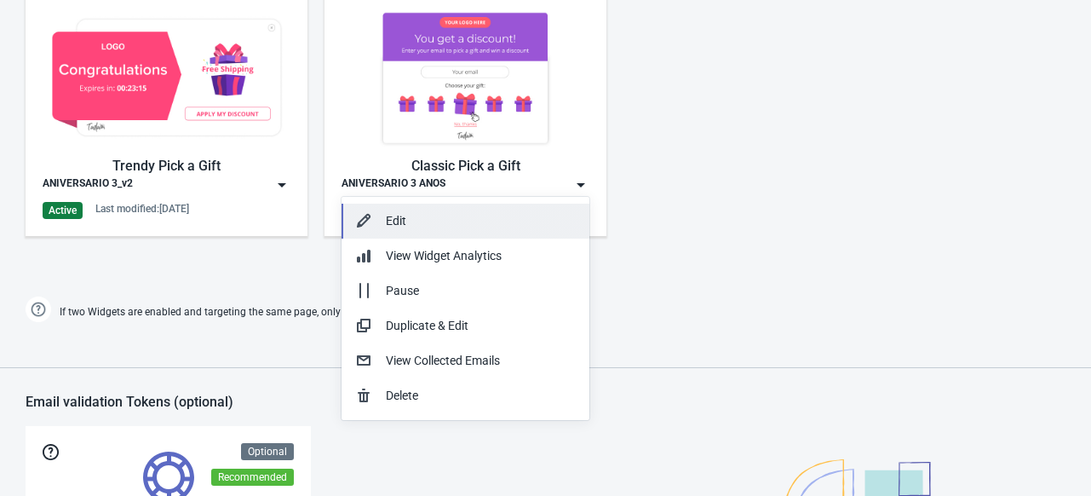
click at [498, 207] on button "Edit" at bounding box center [466, 221] width 248 height 35
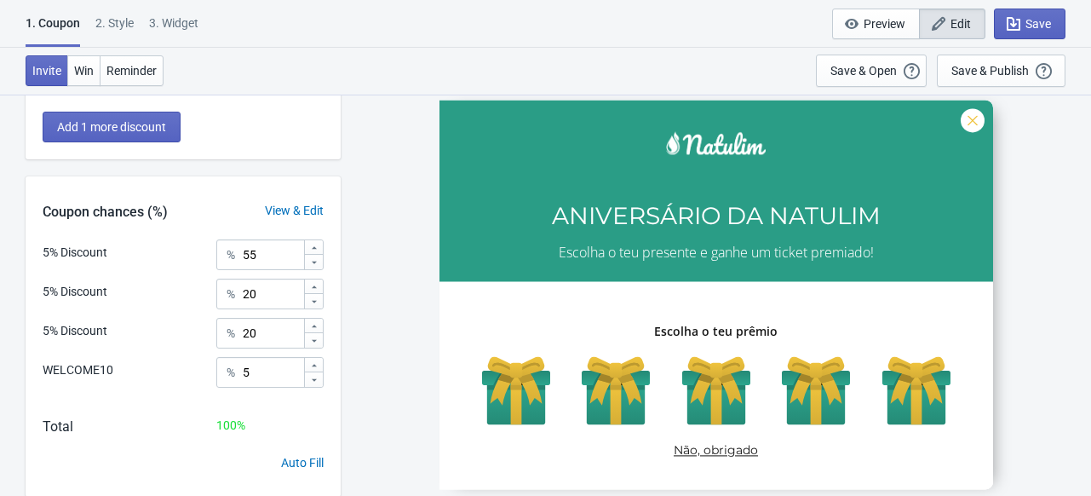
scroll to position [412, 0]
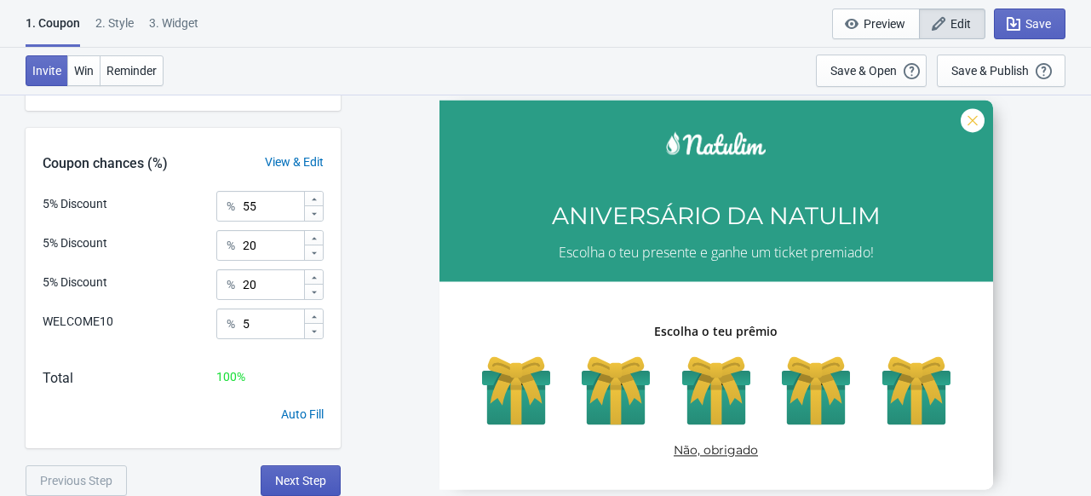
click at [296, 474] on span "Next Step" at bounding box center [300, 481] width 51 height 14
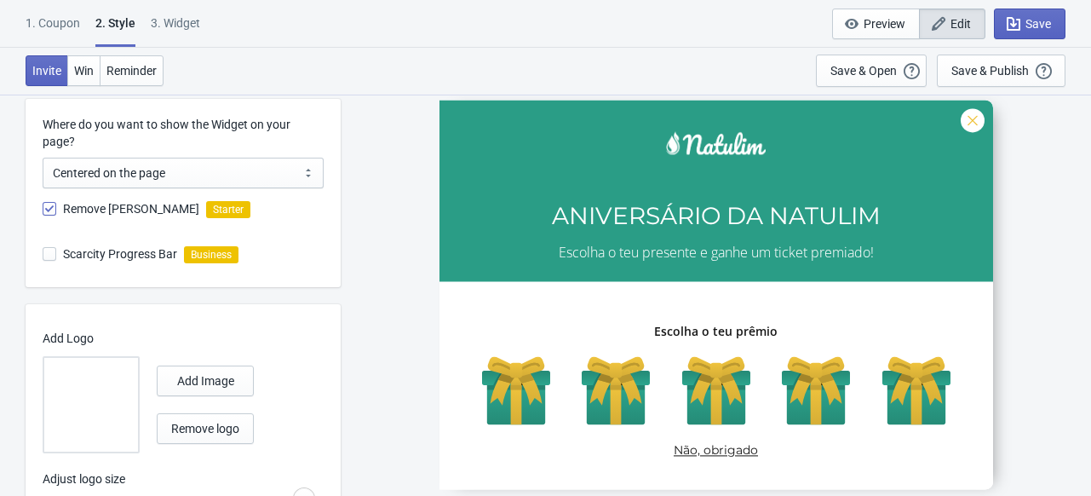
scroll to position [874, 0]
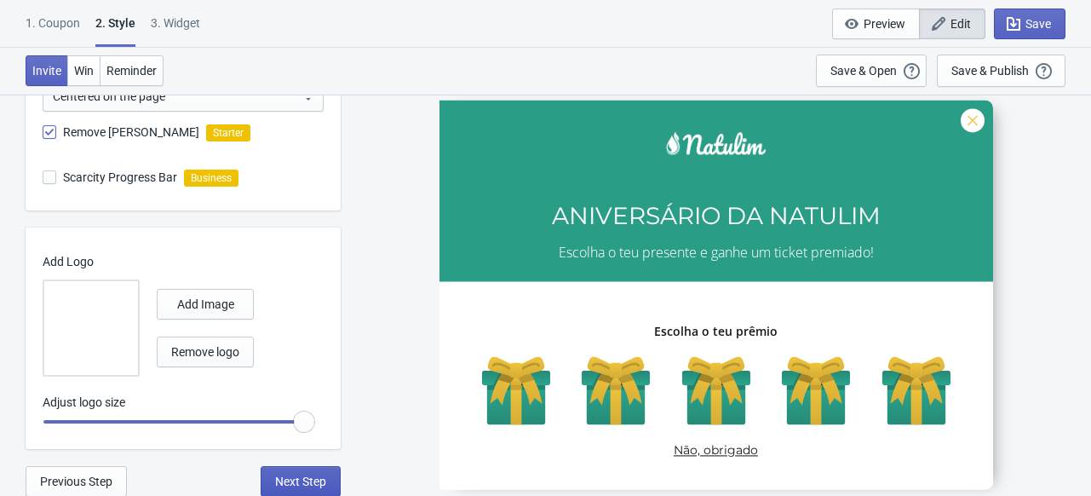
click at [306, 480] on span "Next Step" at bounding box center [300, 482] width 51 height 14
select select "specificBlogs"
select select "once_per_user"
select select "1"
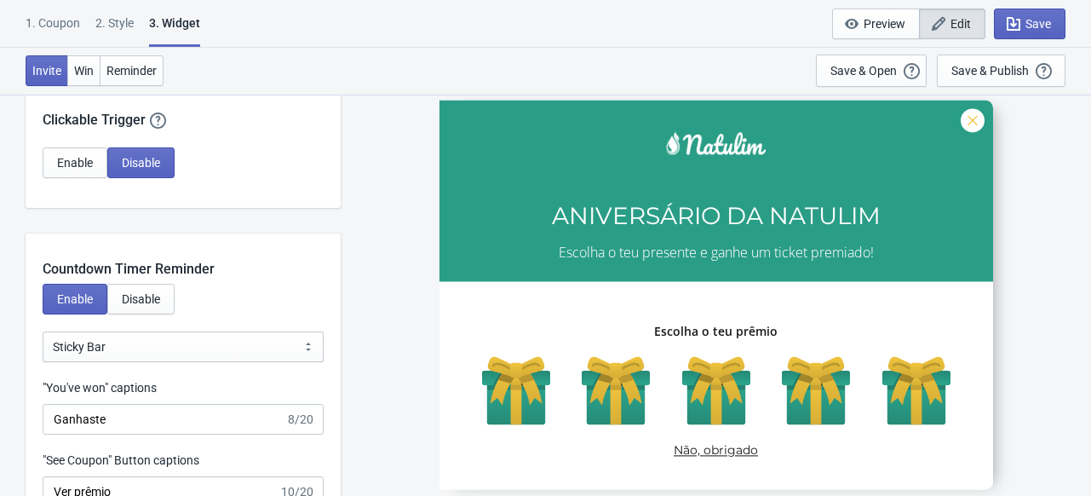
scroll to position [1625, 0]
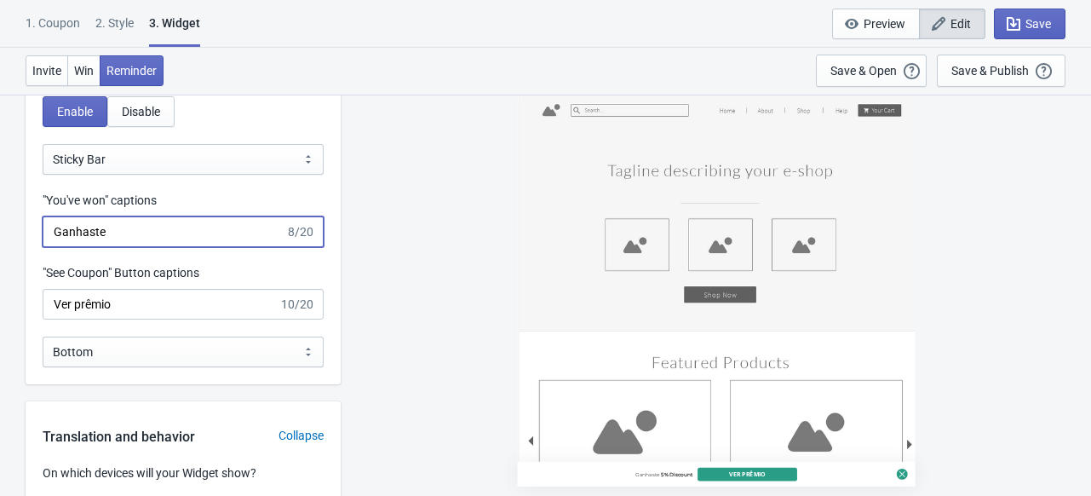
drag, startPoint x: 157, startPoint y: 232, endPoint x: 83, endPoint y: 226, distance: 74.4
click at [83, 226] on input "Ganhaste" at bounding box center [164, 231] width 243 height 31
type input "Ganhou"
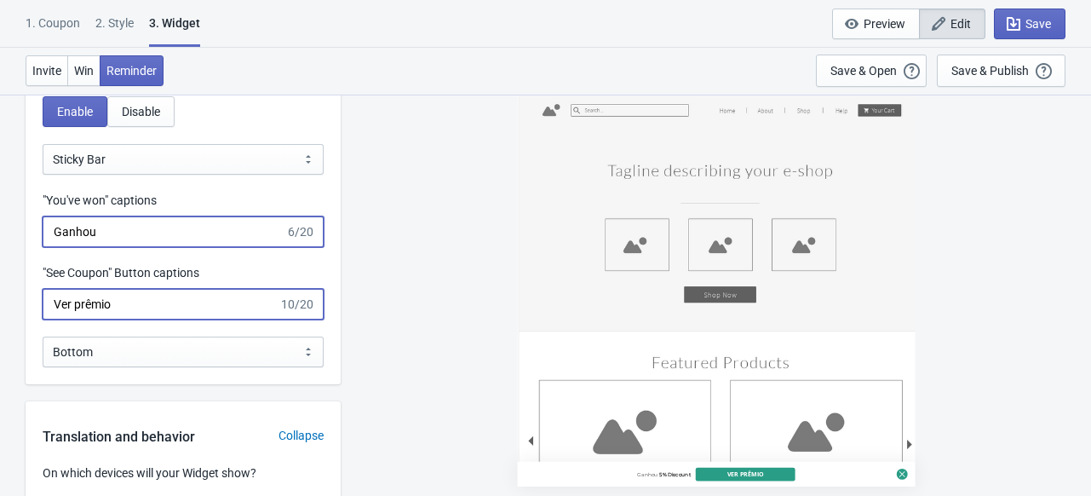
click at [88, 302] on input "Ver prêmio" at bounding box center [161, 304] width 236 height 31
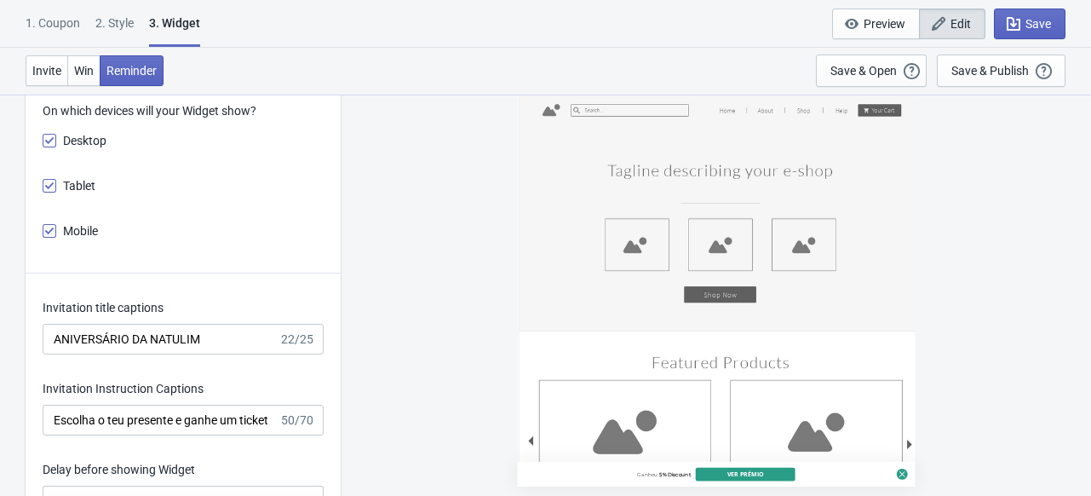
scroll to position [2188, 0]
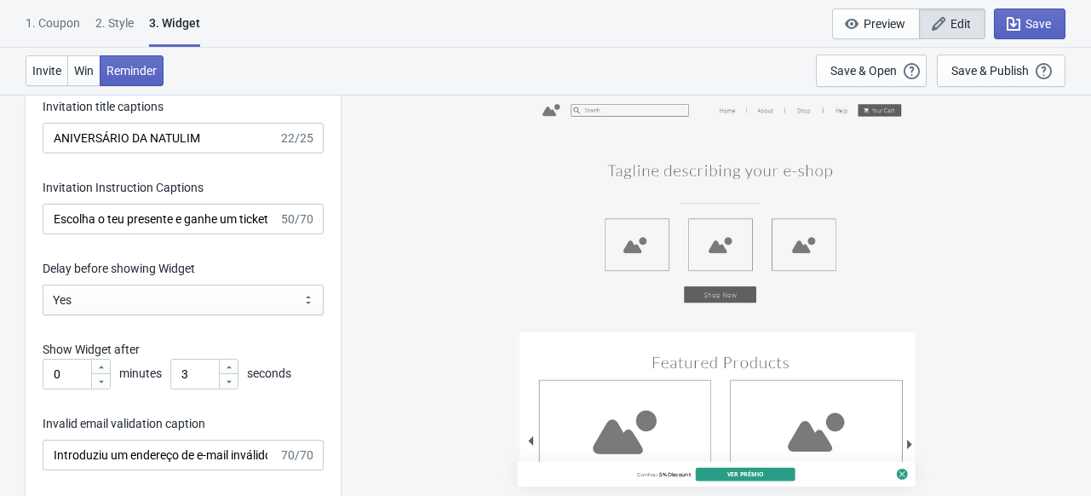
type input "Ver prémio"
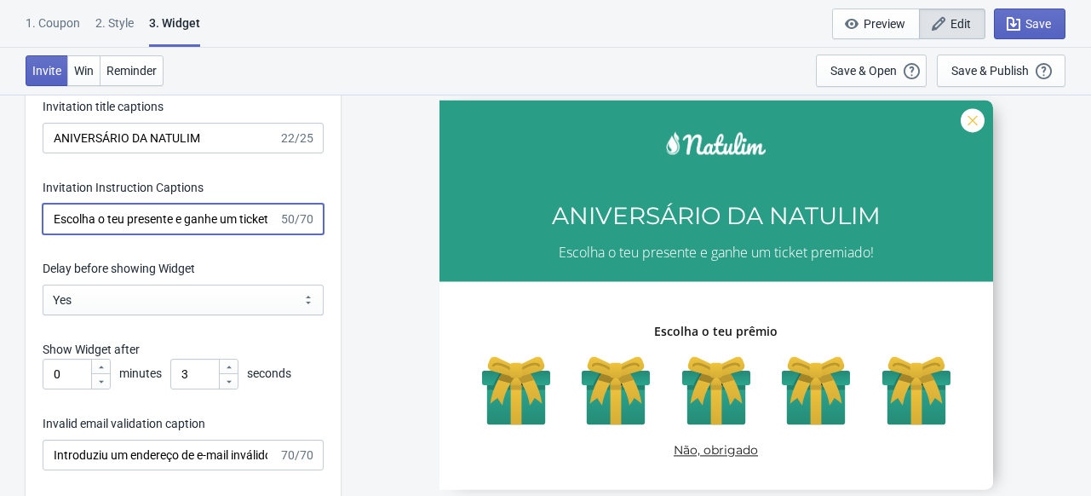
click at [95, 216] on input "Escolha o teu presente e ganhe um ticket premiado!" at bounding box center [161, 219] width 236 height 31
click at [111, 211] on input "Escolha o teu presente e ganhe um ticket premiado!" at bounding box center [161, 219] width 236 height 31
drag, startPoint x: 165, startPoint y: 219, endPoint x: 297, endPoint y: 231, distance: 132.6
click at [297, 231] on div "Escolha o seu presente e ganhe um ticket premiado! 50/70" at bounding box center [183, 219] width 281 height 31
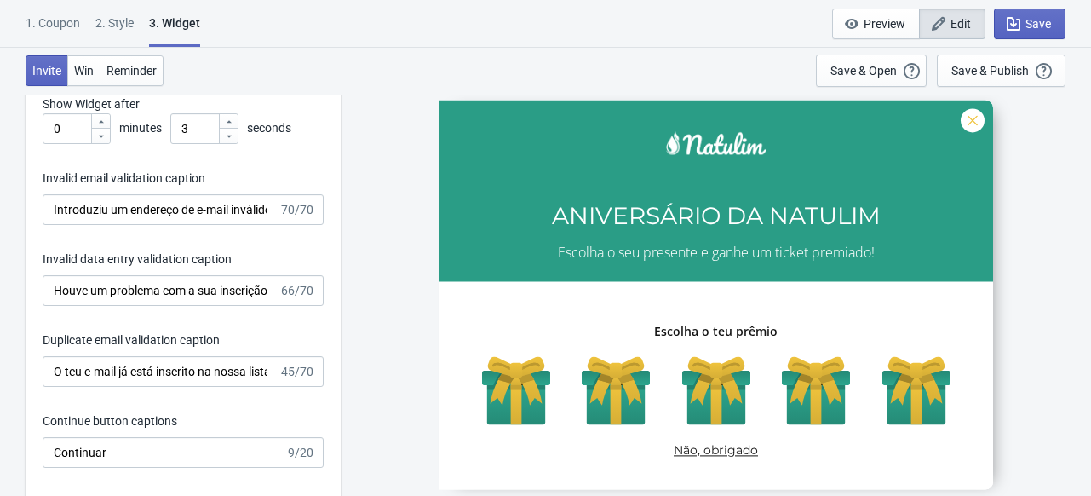
scroll to position [2430, 0]
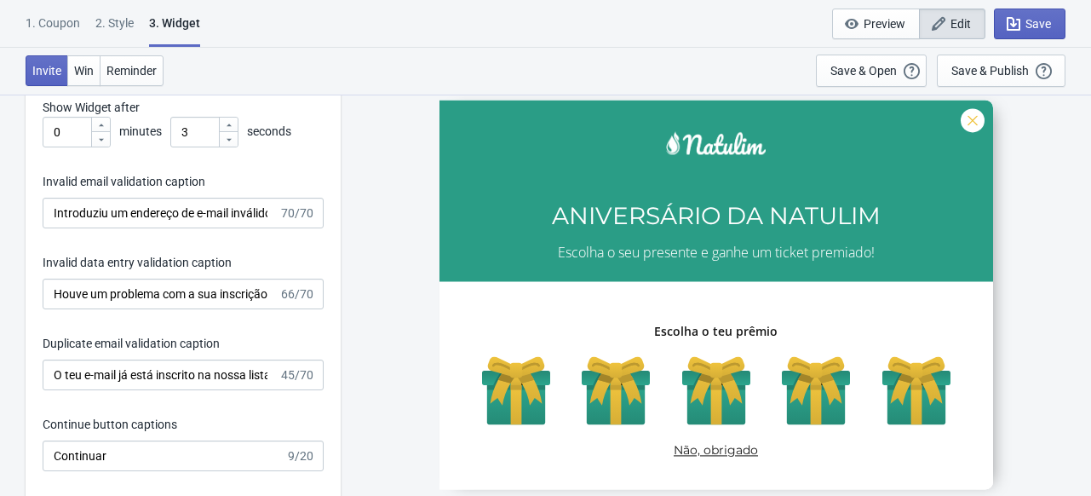
type input "Escolha o seu presente e ganhe um ticket premiado!"
click at [176, 304] on input "Houve um problema com a sua inscrição. Por favor, tente novamente." at bounding box center [161, 294] width 236 height 31
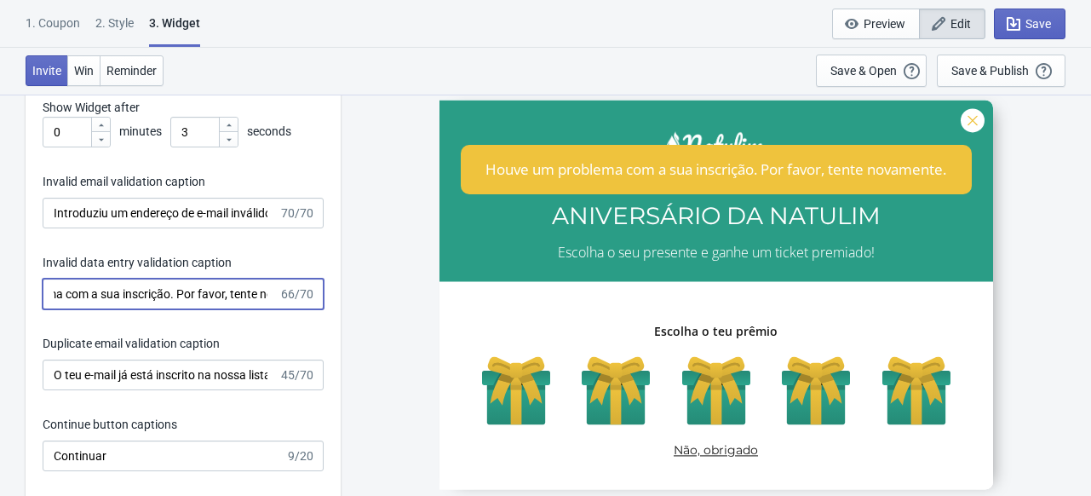
scroll to position [0, 153]
drag, startPoint x: 158, startPoint y: 296, endPoint x: 300, endPoint y: 306, distance: 142.6
click at [300, 306] on div "Houve um problema com a sua inscrição. Por favor, tente novamente. 66/70" at bounding box center [183, 294] width 281 height 31
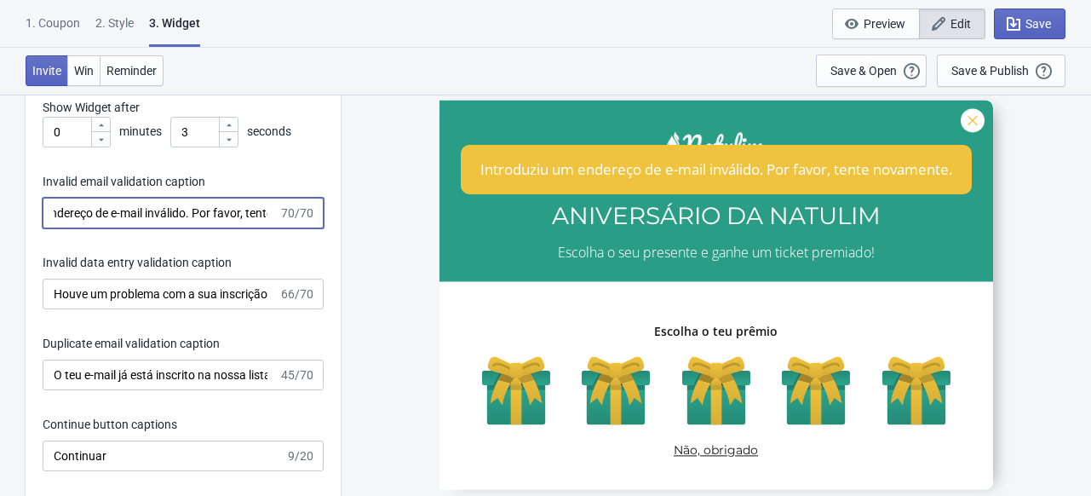
scroll to position [0, 157]
drag, startPoint x: 163, startPoint y: 199, endPoint x: 290, endPoint y: 205, distance: 127.1
click at [290, 205] on div "Introduziu um endereço de e-mail inválido. Por favor, tente novamente. 70/70" at bounding box center [183, 213] width 281 height 31
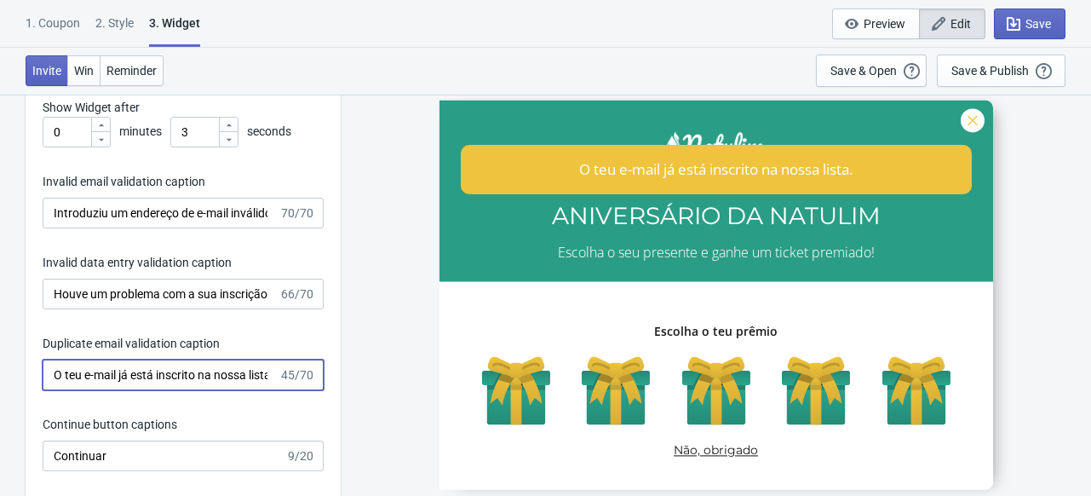
scroll to position [0, 9]
drag, startPoint x: 155, startPoint y: 372, endPoint x: 259, endPoint y: 374, distance: 103.9
click at [259, 374] on div "O teu e-mail já está inscrito na nossa lista. 45/70" at bounding box center [183, 375] width 281 height 31
drag, startPoint x: 107, startPoint y: 373, endPoint x: 72, endPoint y: 369, distance: 36.0
click at [72, 369] on input "O teu e-mail já está inscrito na nossa lista." at bounding box center [161, 375] width 236 height 31
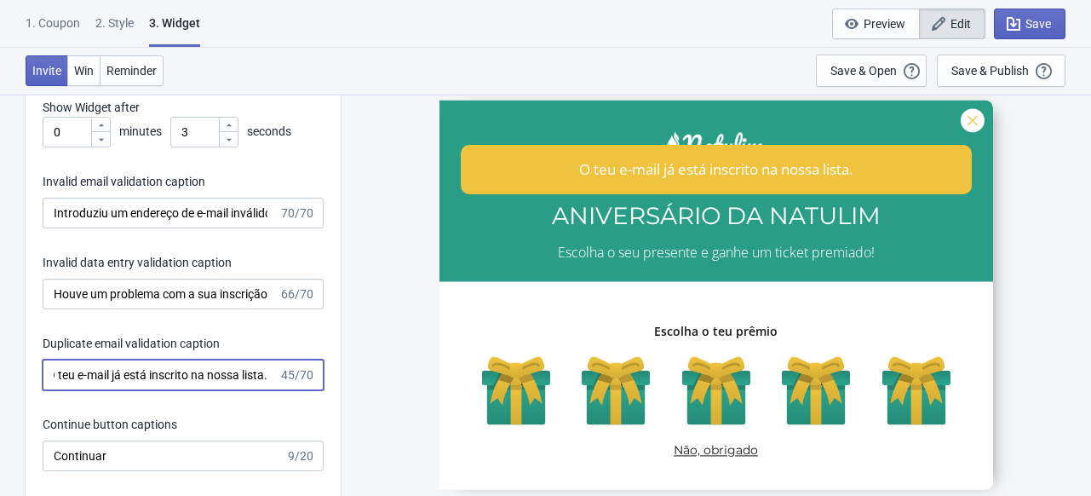
click at [61, 374] on input "O teu e-mail já está inscrito na nossa lista." at bounding box center [161, 375] width 236 height 31
drag, startPoint x: 165, startPoint y: 369, endPoint x: 299, endPoint y: 377, distance: 134.0
click at [299, 377] on div "O seu e-mail já está inscrito na nossa lista. 45/70" at bounding box center [183, 375] width 281 height 31
type input "O seu e-mail já está inscrito na nossa lista."
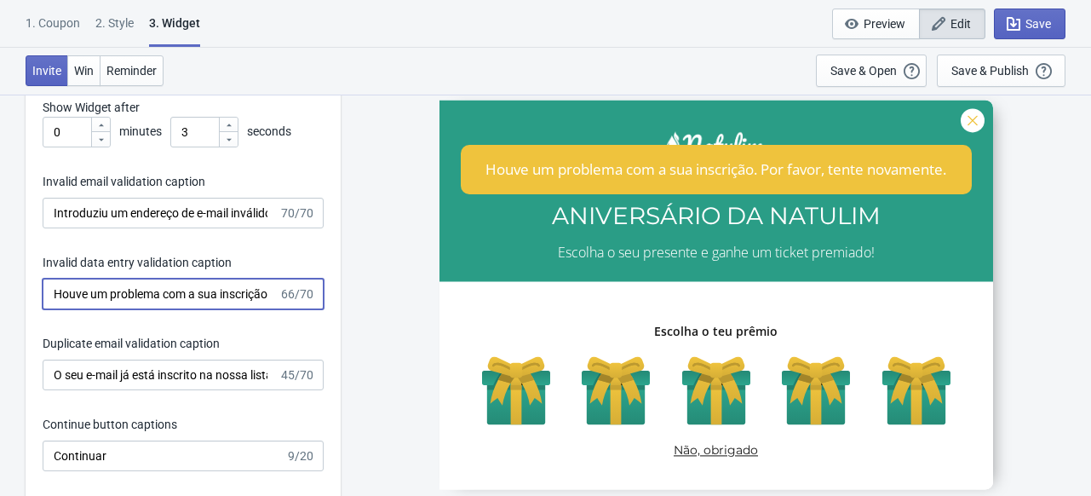
scroll to position [0, 153]
drag, startPoint x: 124, startPoint y: 292, endPoint x: 325, endPoint y: 305, distance: 201.5
click at [325, 305] on div "Invitation title captions ANIVERSÁRIO DA NATULIM 22/25 Invitation Instruction C…" at bounding box center [183, 274] width 315 height 889
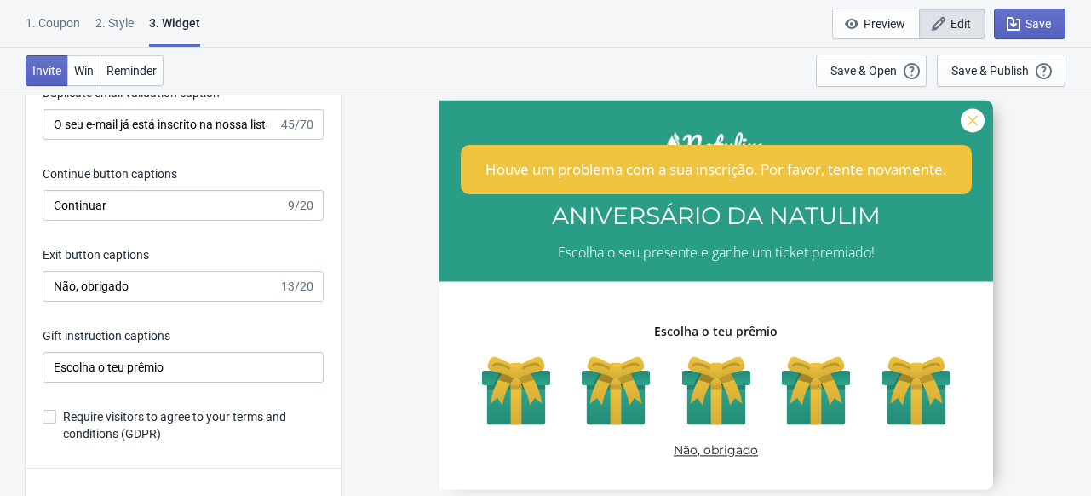
scroll to position [2708, 0]
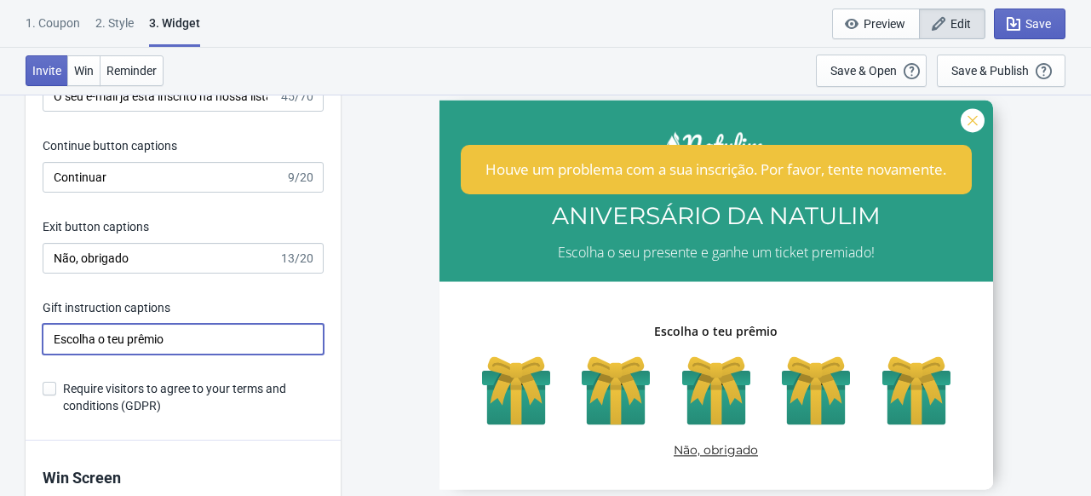
click at [116, 339] on input "Escolha o teu prêmio" at bounding box center [183, 339] width 281 height 31
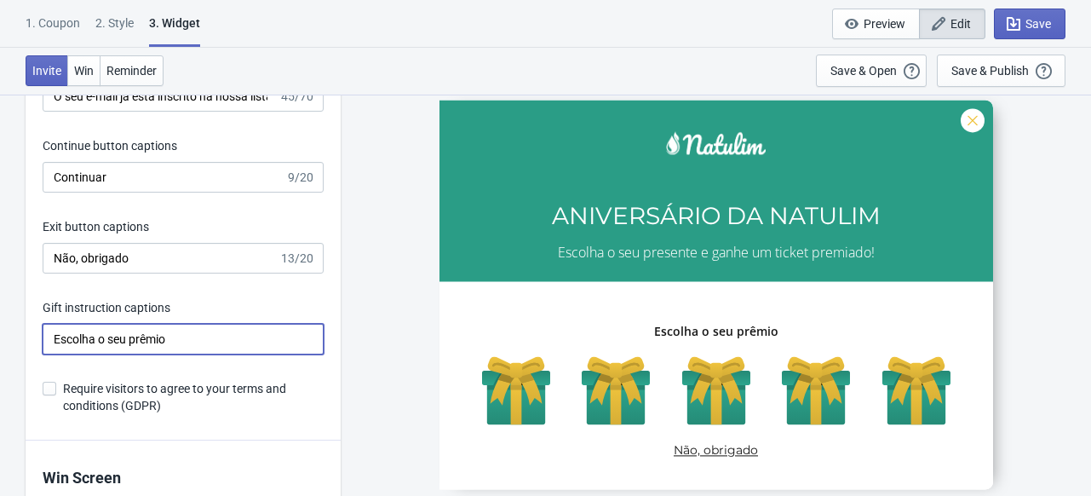
click at [150, 337] on input "Escolha o seu prêmio" at bounding box center [183, 339] width 281 height 31
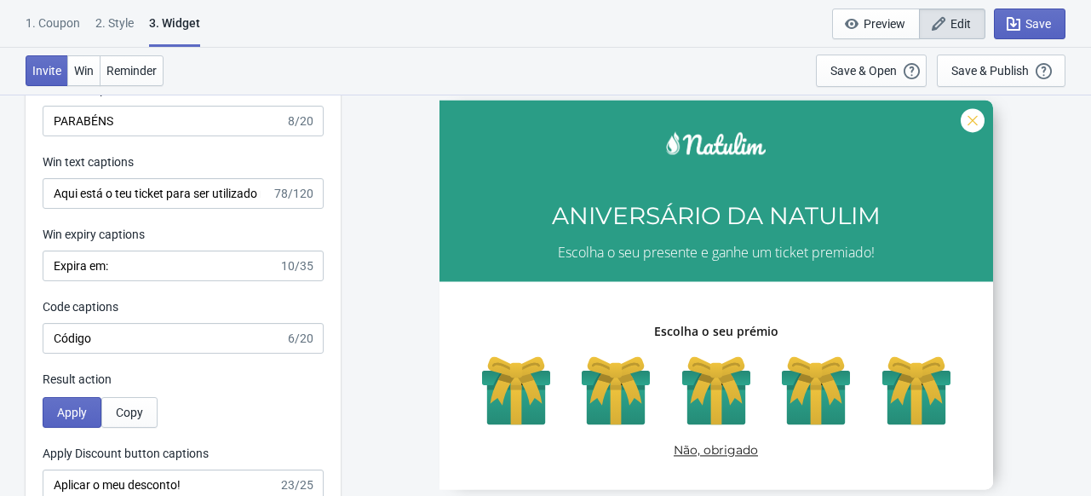
scroll to position [3141, 0]
type input "Escolha o seu prémio"
click at [123, 193] on input "Aqui está o teu ticket para ser utilizado na tua próxima compra com a Natulim:" at bounding box center [157, 194] width 229 height 31
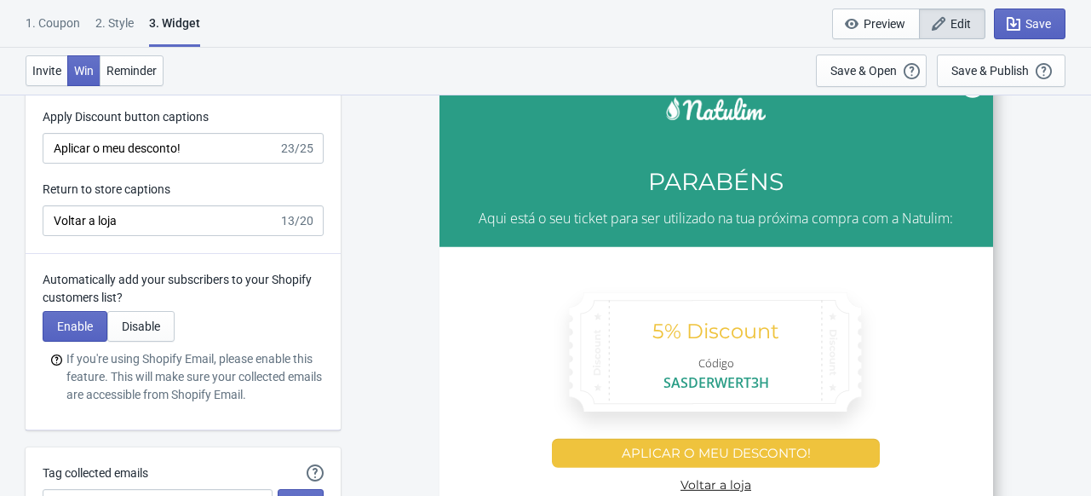
scroll to position [3478, 0]
type input "Aqui está o seu ticket para ser utilizado na tua próxima compra com a Natulim:"
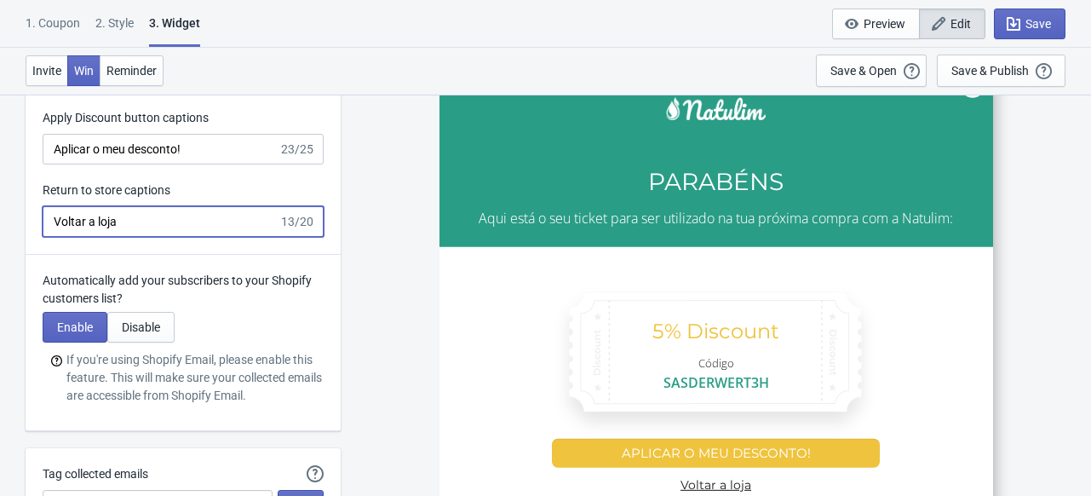
click at [95, 217] on input "Voltar a loja" at bounding box center [161, 221] width 236 height 31
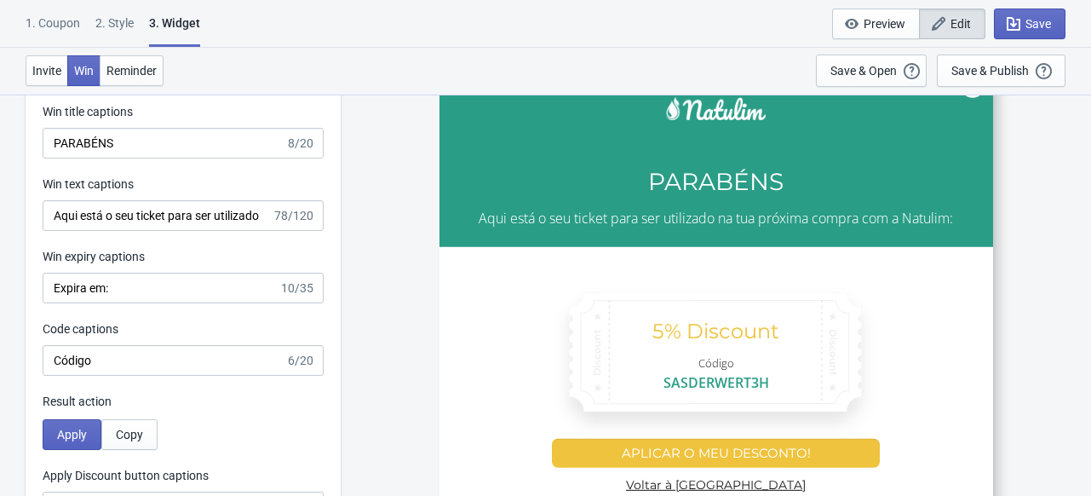
scroll to position [3101, 0]
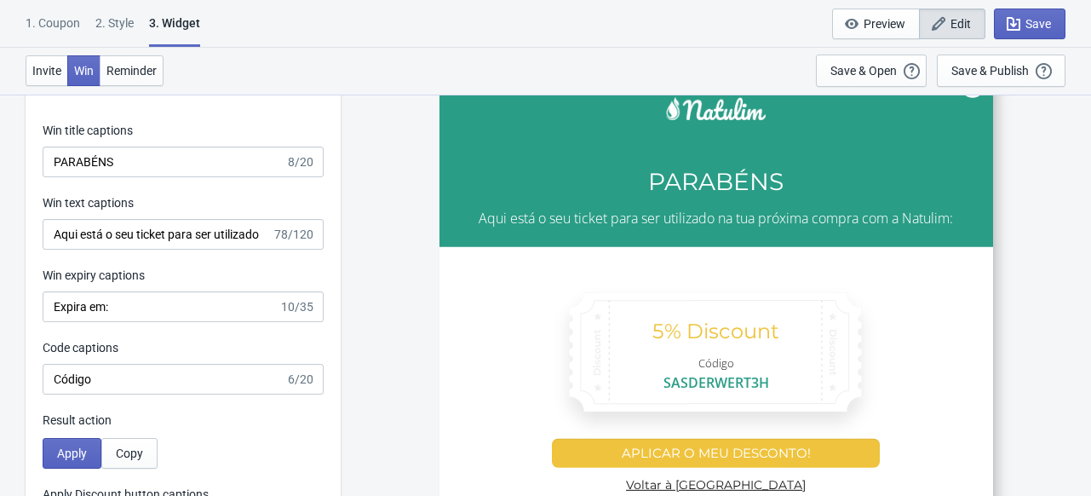
type input "Voltar à loja"
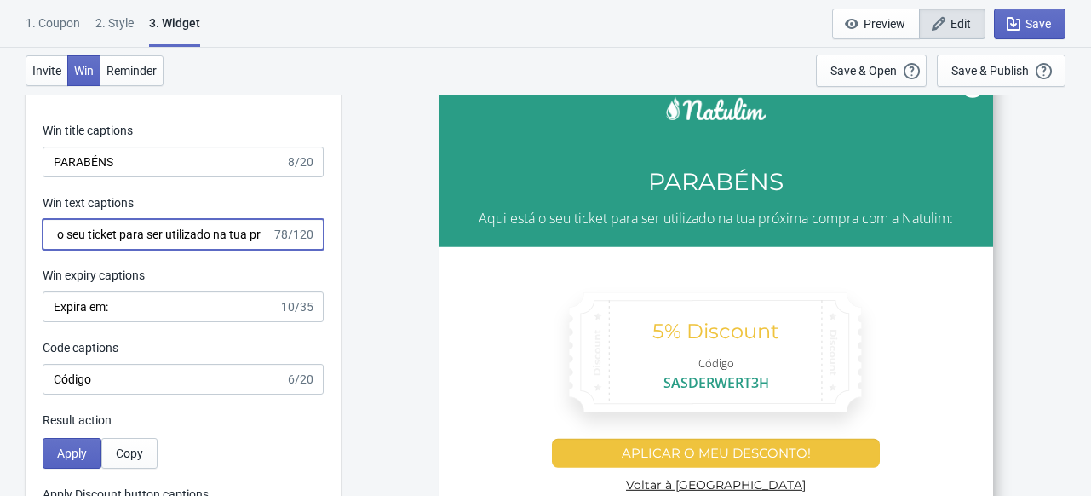
drag, startPoint x: 182, startPoint y: 231, endPoint x: 259, endPoint y: 241, distance: 77.4
click at [259, 241] on input "Aqui está o seu ticket para ser utilizado na tua próxima compra com a Natulim:" at bounding box center [157, 234] width 229 height 31
click at [187, 231] on input "Aqui está o seu ticket para ser utilizado na tua próxima compra com a Natulim:" at bounding box center [157, 234] width 229 height 31
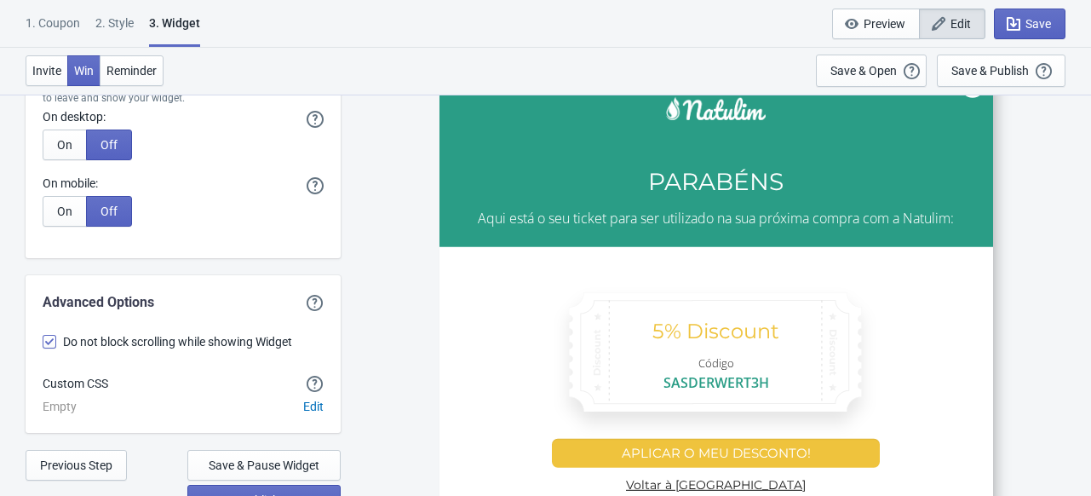
scroll to position [4137, 0]
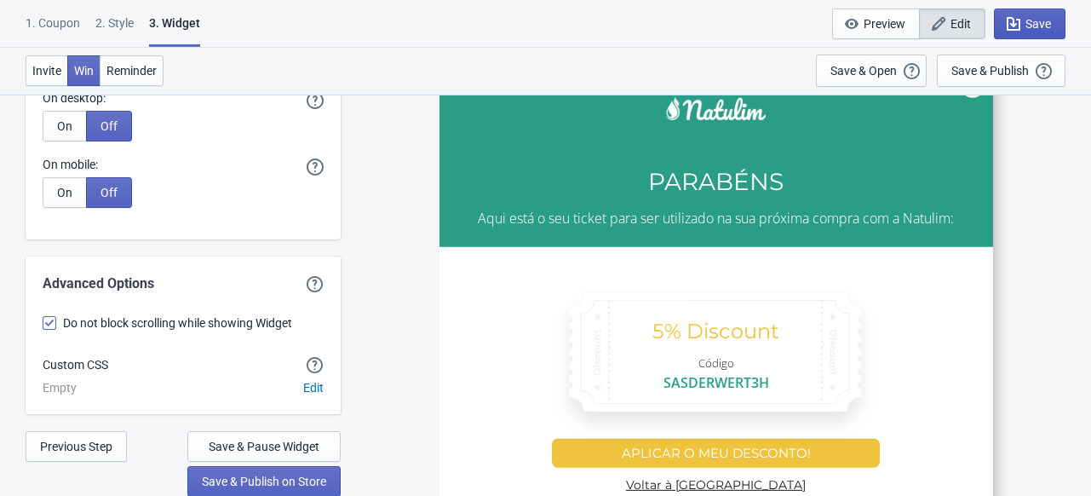
type input "Aqui está o seu ticket para ser utilizado na sua próxima compra com a Natulim:"
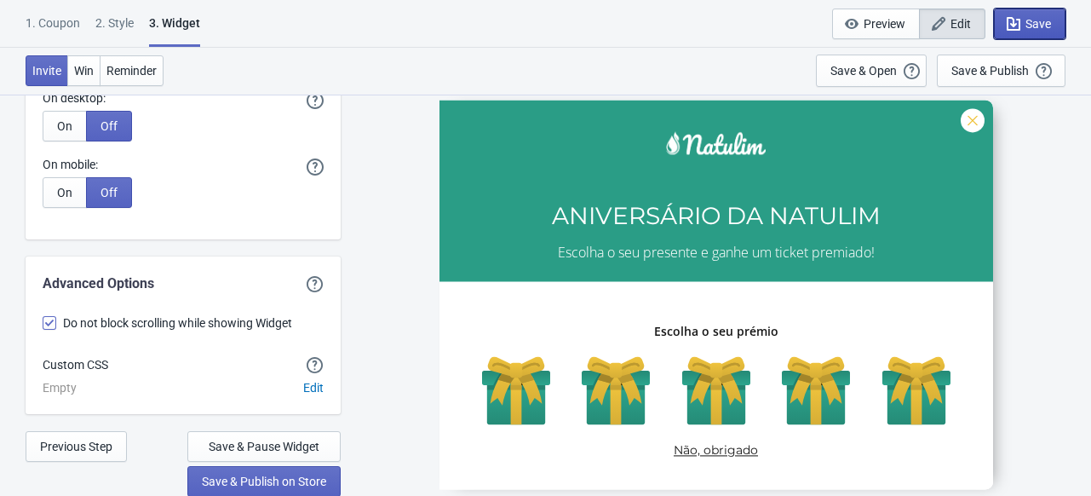
scroll to position [0, 0]
click at [1029, 24] on span "Save" at bounding box center [1039, 24] width 26 height 14
